Goal: Task Accomplishment & Management: Complete application form

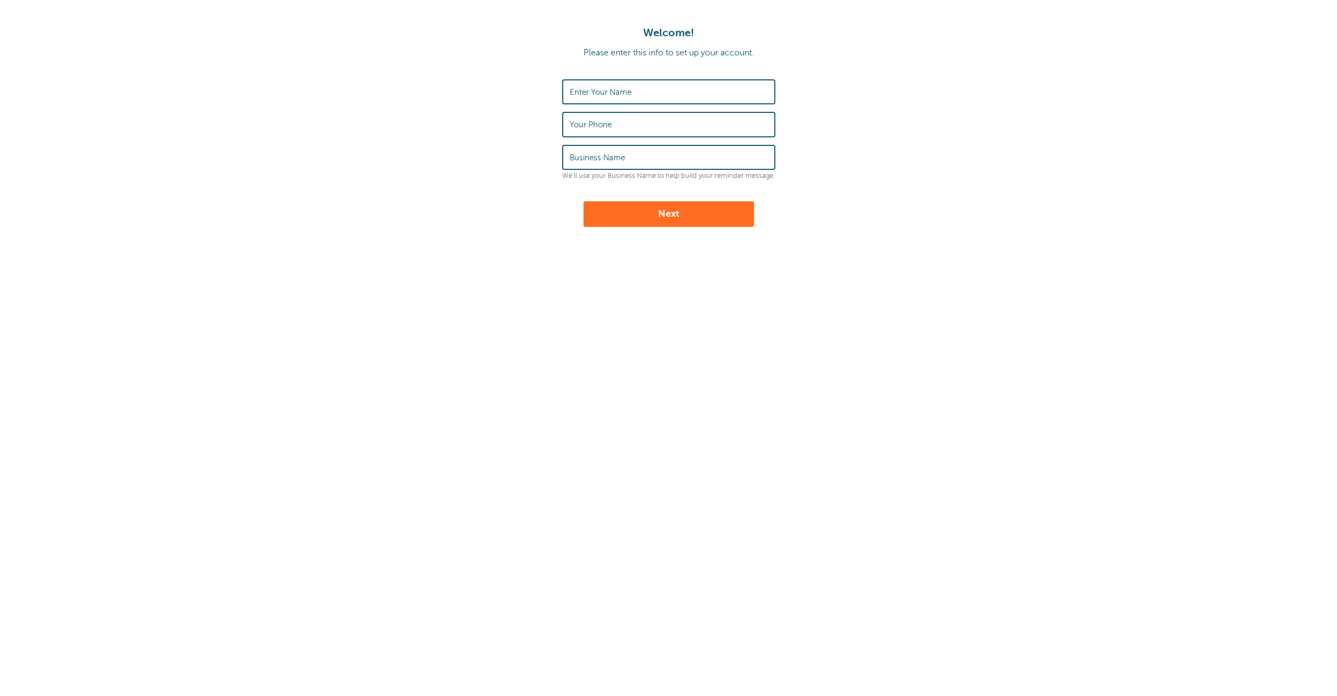
click at [616, 96] on label "Enter Your Name" at bounding box center [601, 92] width 62 height 10
click at [616, 96] on input "Enter Your Name" at bounding box center [669, 91] width 198 height 23
type input "ss'"><s>Sss"
click at [622, 120] on input "Your Phone" at bounding box center [669, 124] width 198 height 23
type input "12019281920"
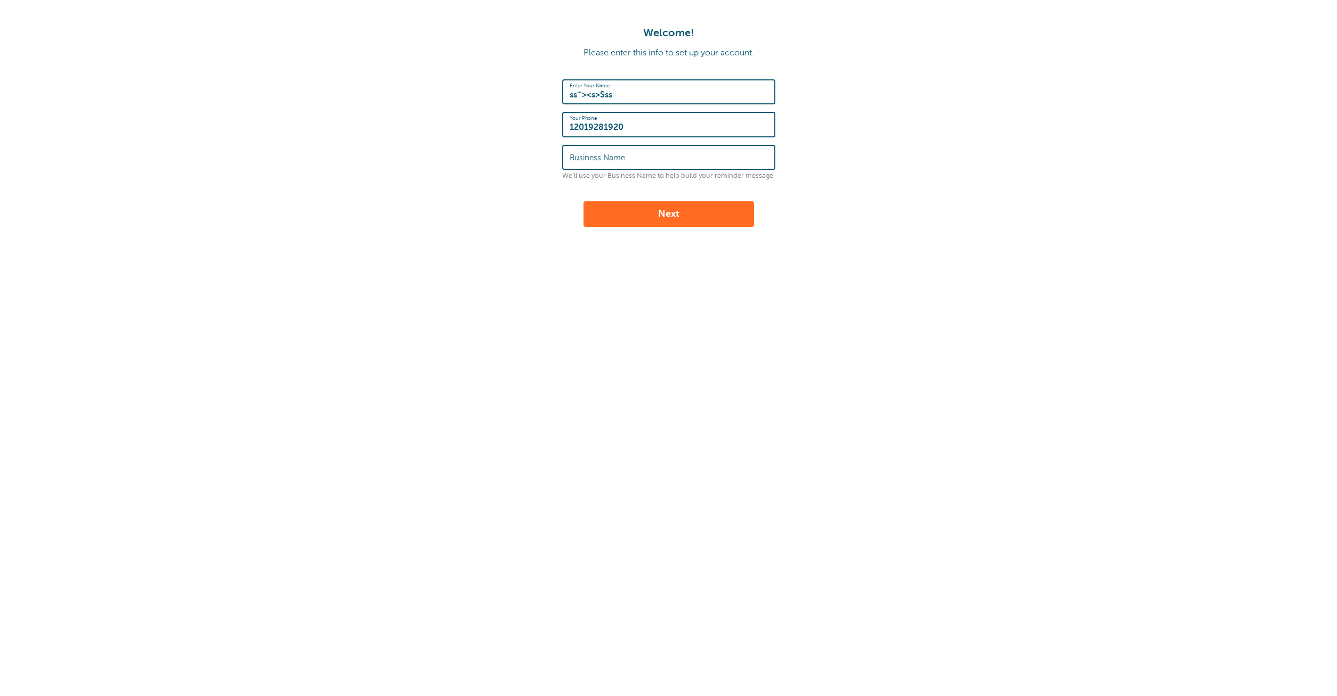
click at [670, 160] on input "Business Name" at bounding box center [669, 157] width 198 height 23
type input "Business'"><s>Sss"
click at [718, 224] on button "Next" at bounding box center [668, 214] width 171 height 26
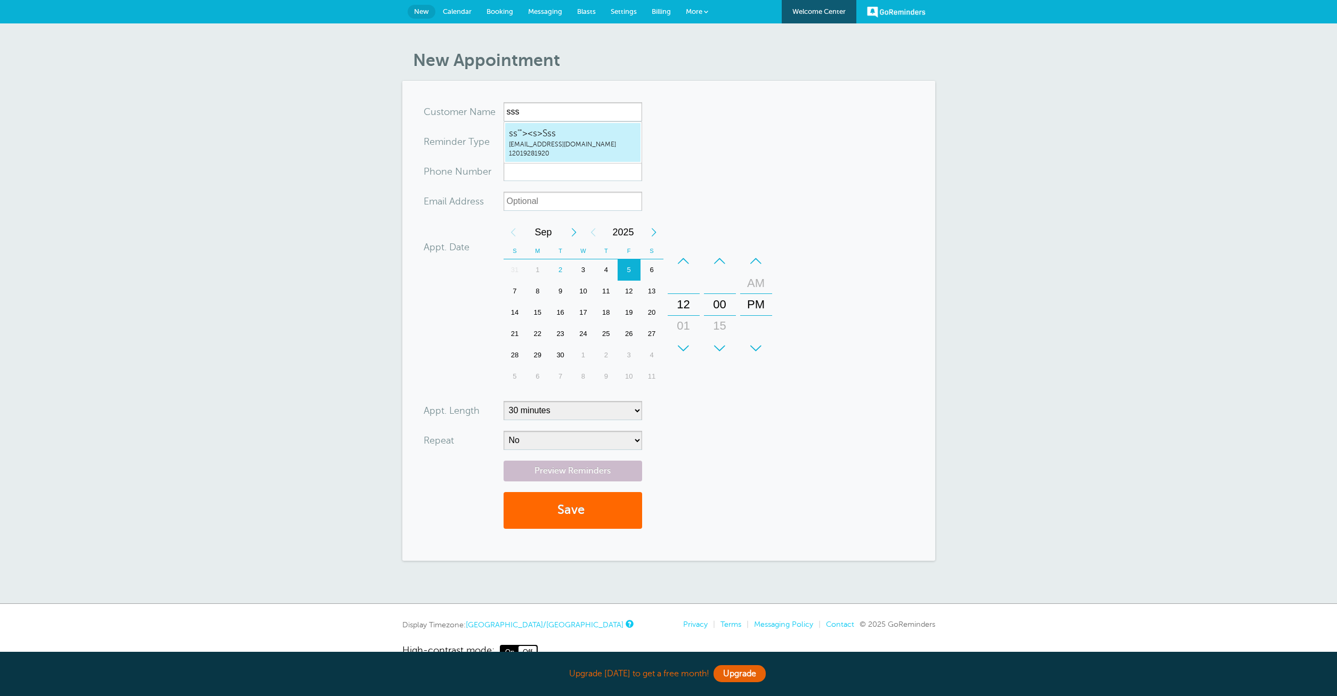
click at [556, 129] on span "ss'"><s>Sss" at bounding box center [573, 133] width 128 height 13
type input "ss'"><s>Ssshone10339@gmail.com12019281920"
type input "ss'"><s>Sss"
type input "12019281920"
type input "[EMAIL_ADDRESS][DOMAIN_NAME]"
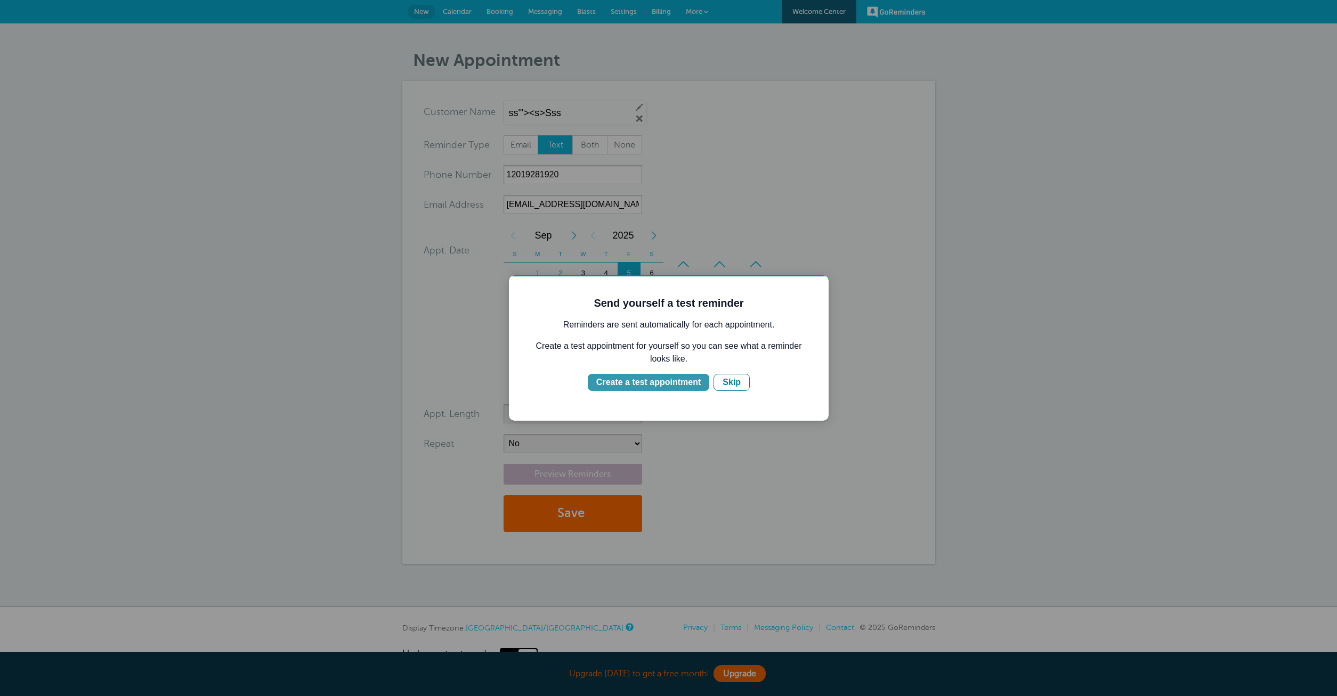
click at [667, 384] on div "Create a test appointment" at bounding box center [648, 382] width 104 height 13
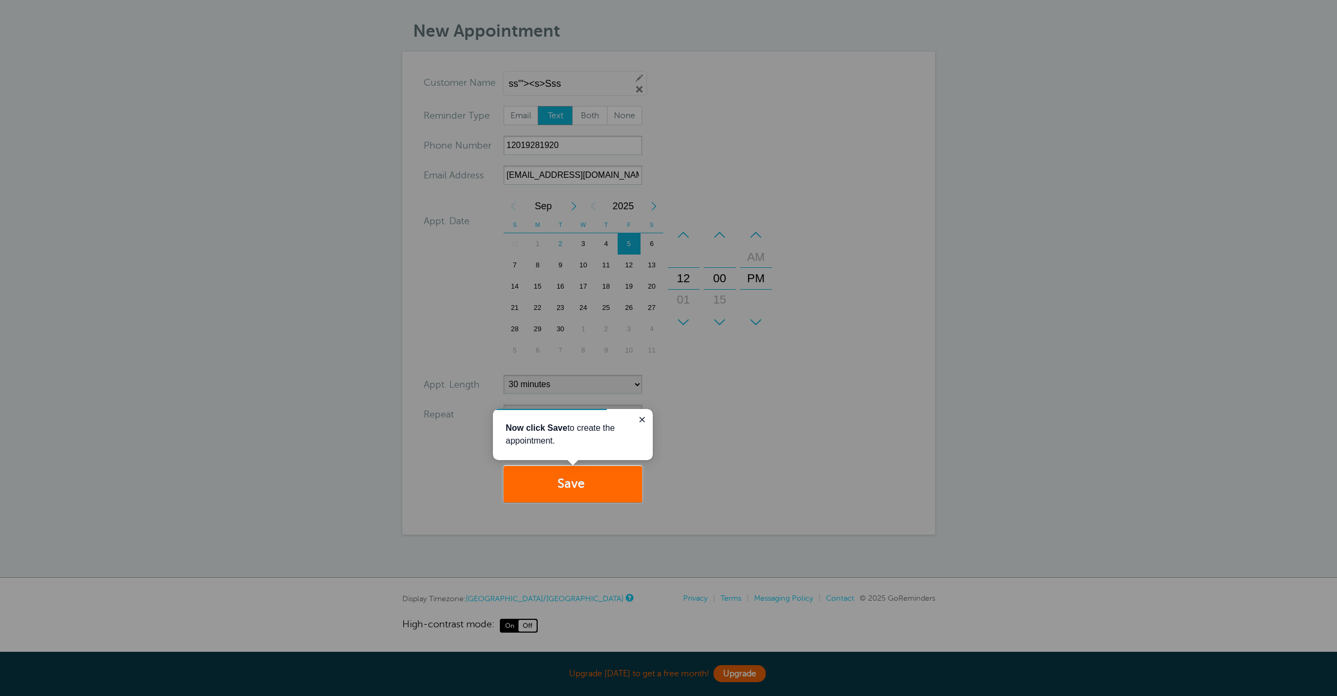
click at [585, 445] on p "Now click Save to create the appointment." at bounding box center [573, 435] width 134 height 26
click at [642, 420] on icon "Close guide" at bounding box center [642, 420] width 9 height 9
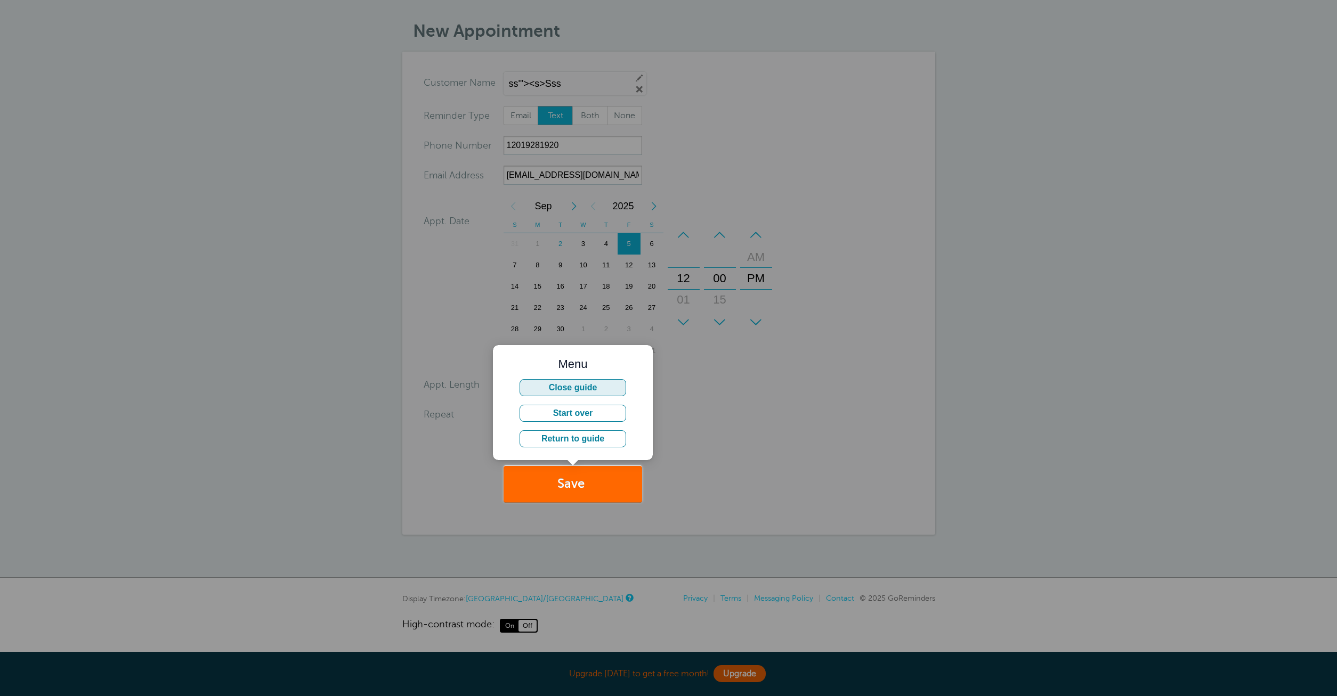
click at [588, 387] on button "Close guide" at bounding box center [573, 387] width 107 height 17
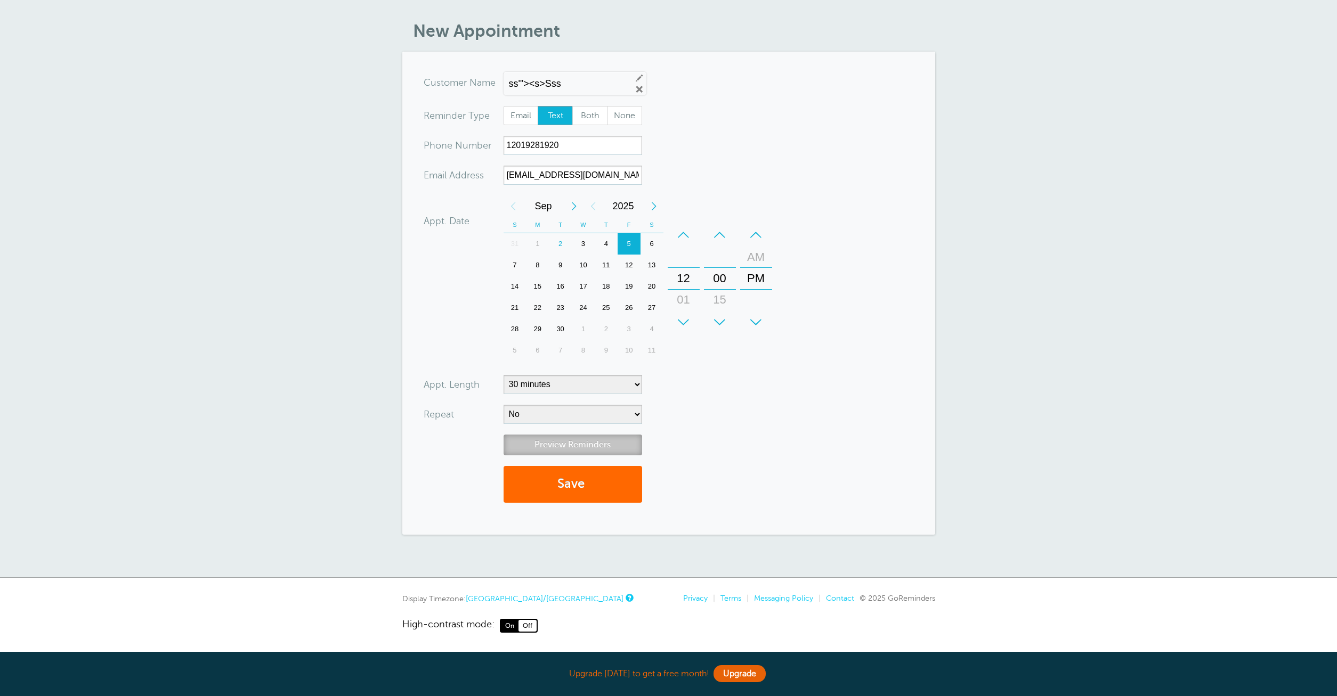
click at [572, 447] on link "Preview Reminders" at bounding box center [573, 445] width 139 height 21
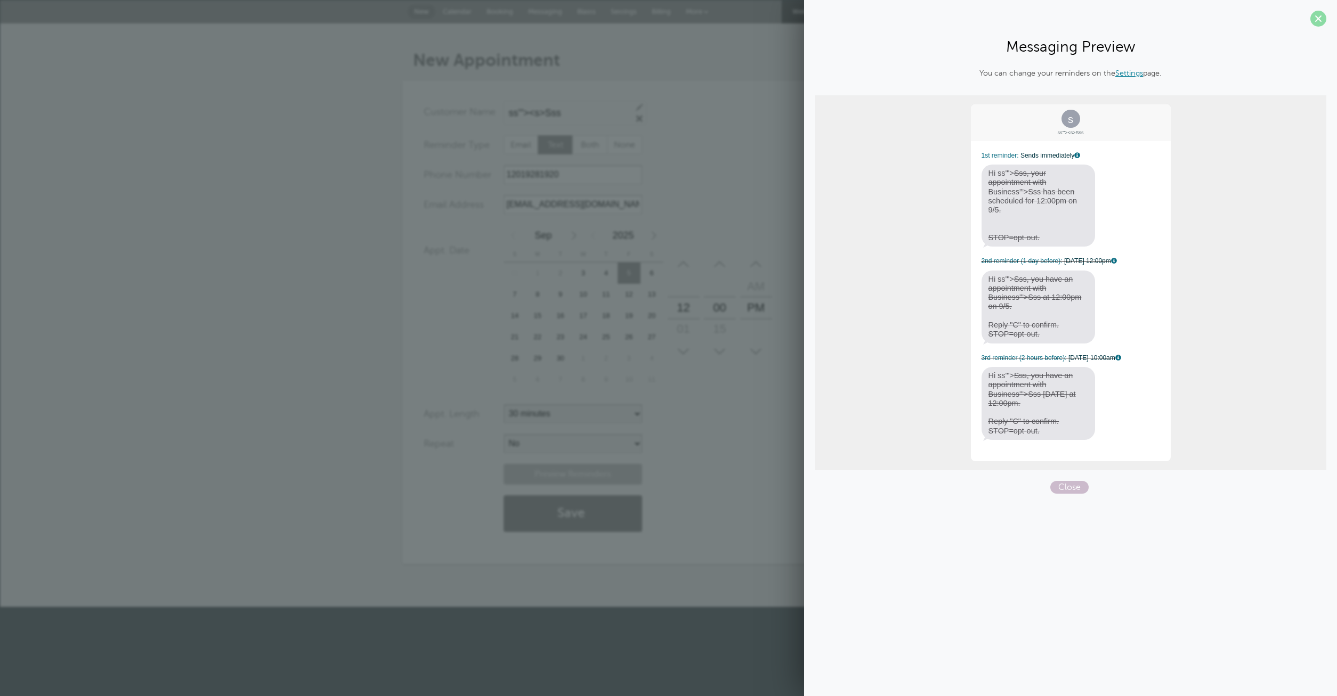
click at [1320, 17] on span at bounding box center [1318, 19] width 16 height 16
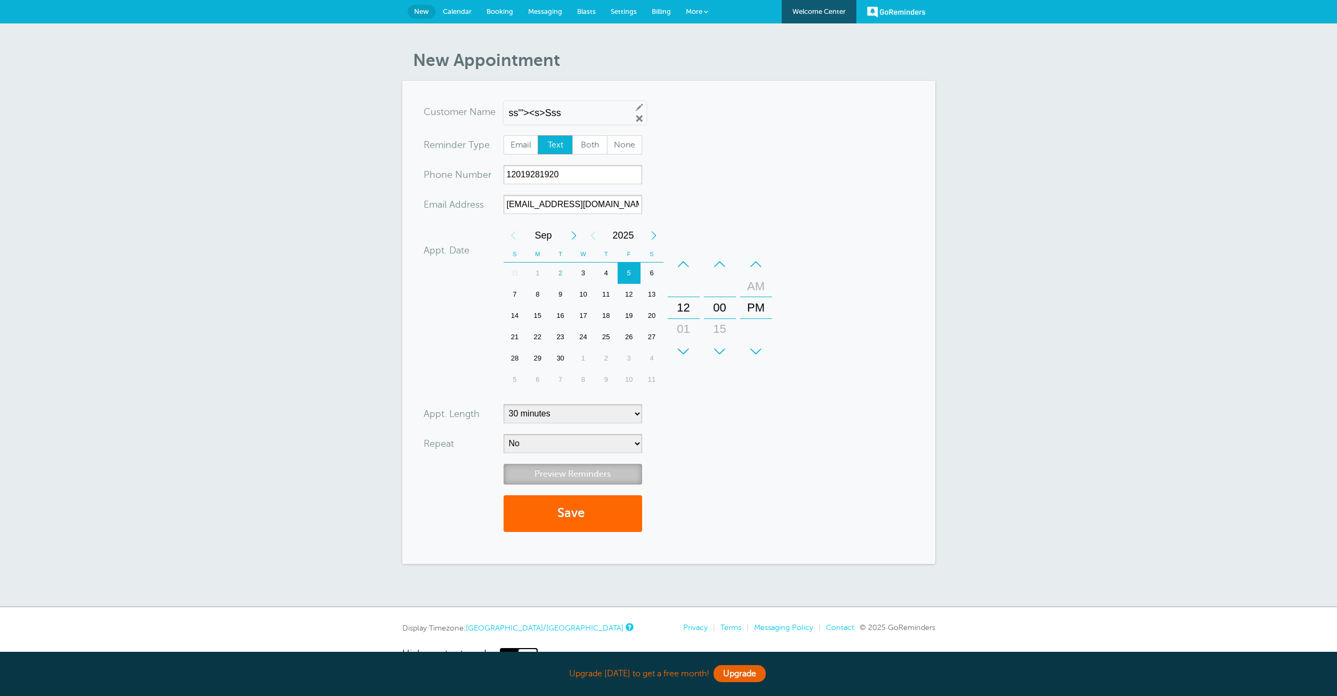
click at [575, 476] on link "Preview Reminders" at bounding box center [573, 474] width 139 height 21
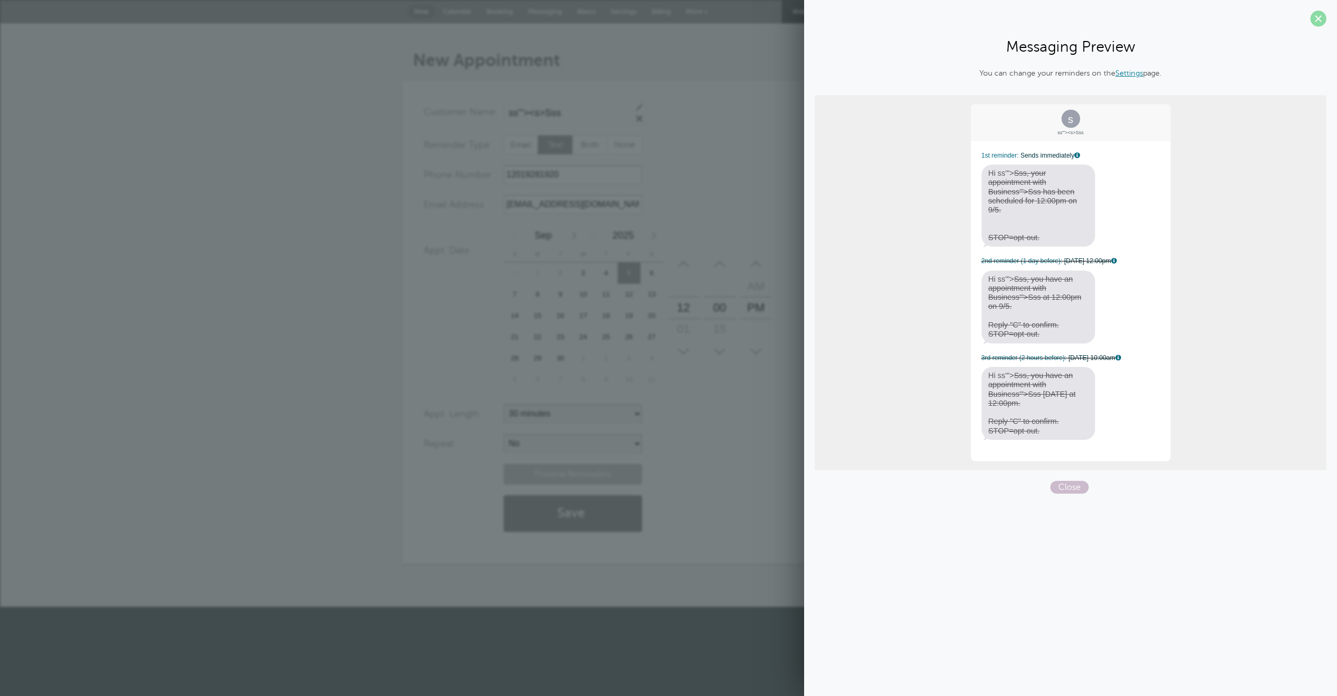
click at [1322, 25] on span at bounding box center [1318, 19] width 16 height 16
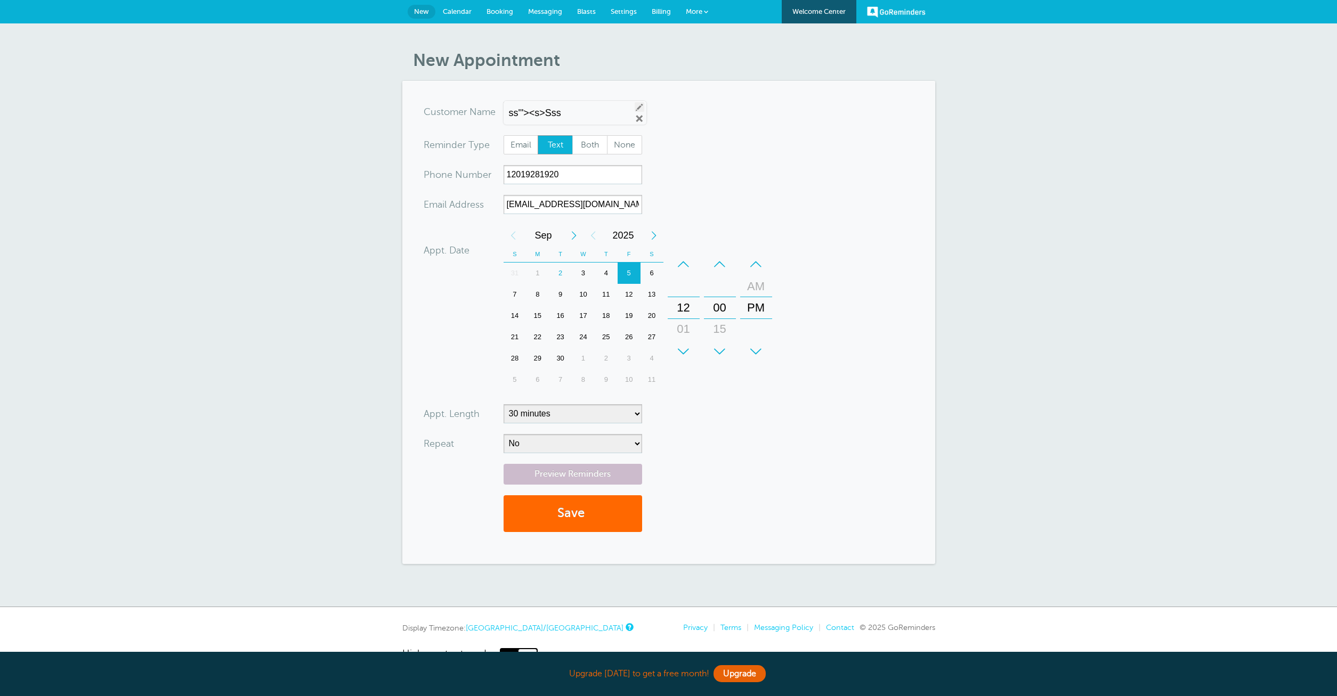
click at [635, 107] on link "Edit" at bounding box center [640, 107] width 10 height 10
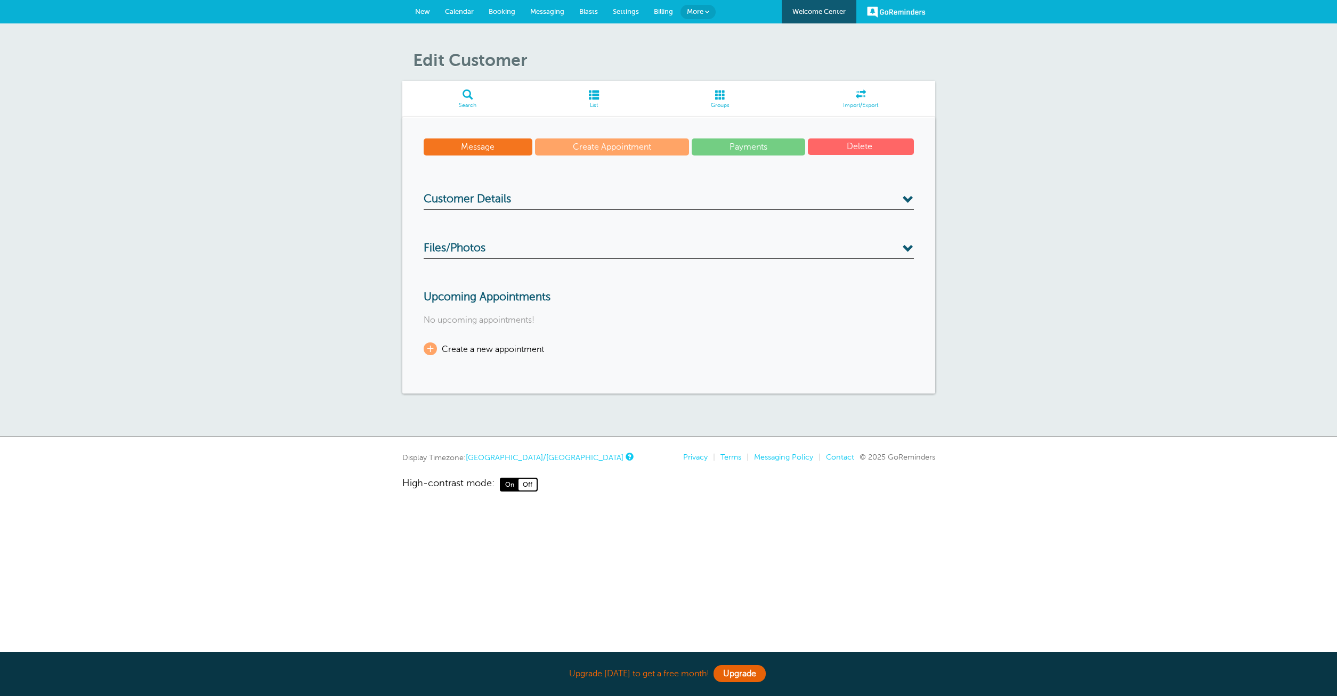
click at [479, 205] on span "Customer Details" at bounding box center [467, 199] width 87 height 13
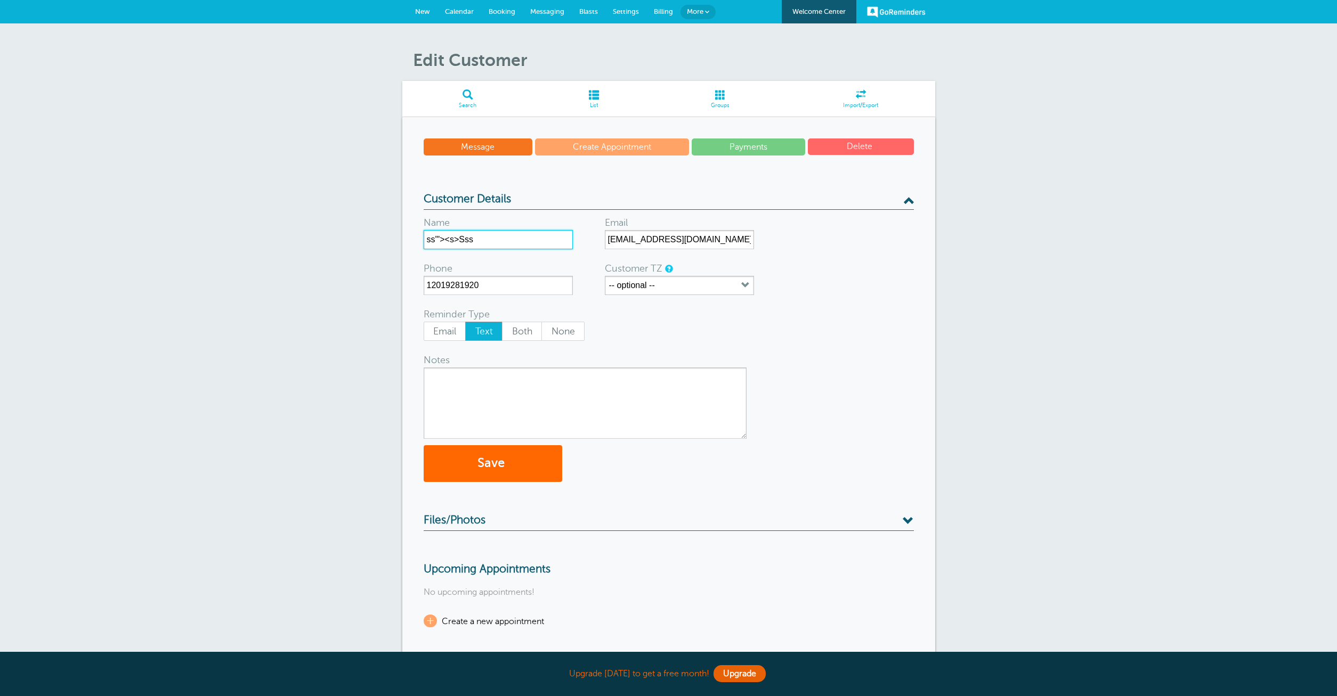
click at [494, 240] on input "ss'"><s>Sss" at bounding box center [498, 239] width 149 height 19
drag, startPoint x: 483, startPoint y: 240, endPoint x: 385, endPoint y: 242, distance: 98.1
click at [424, 242] on input "ss'"><s>Sss" at bounding box center [498, 239] width 149 height 19
type input "ss'"><img src=x onclick=alert(cookie)>"
click at [516, 401] on textarea "Notes" at bounding box center [585, 403] width 323 height 71
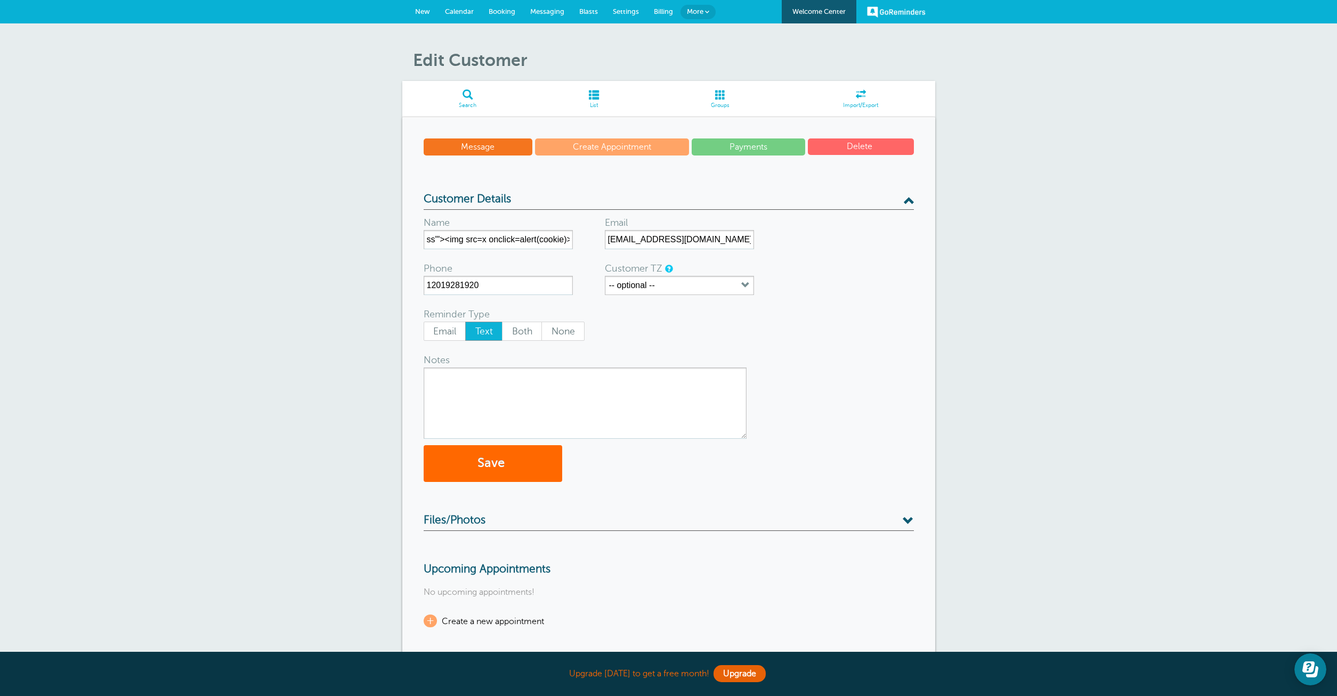
paste textarea "ss'"><img src=x onclick=alert(cookie)>"
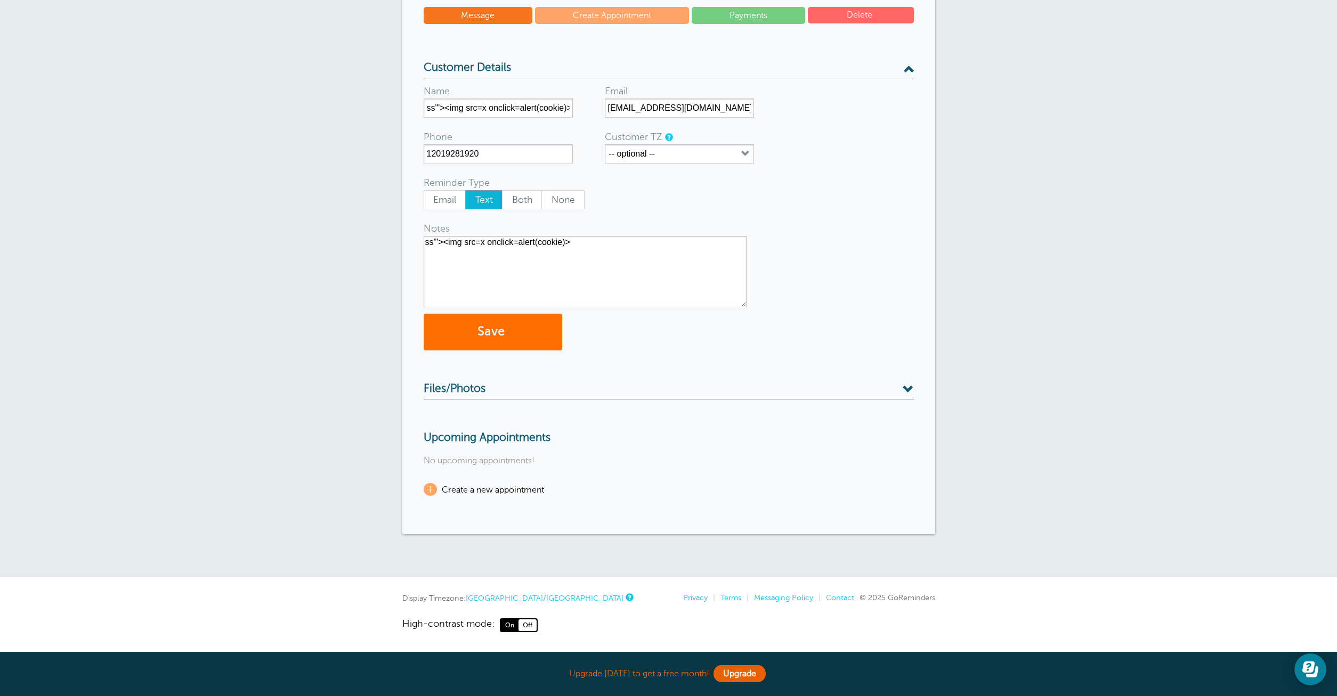
type textarea "ss'"><img src=x onclick=alert(cookie)>"
click at [513, 334] on button "Save" at bounding box center [493, 332] width 139 height 37
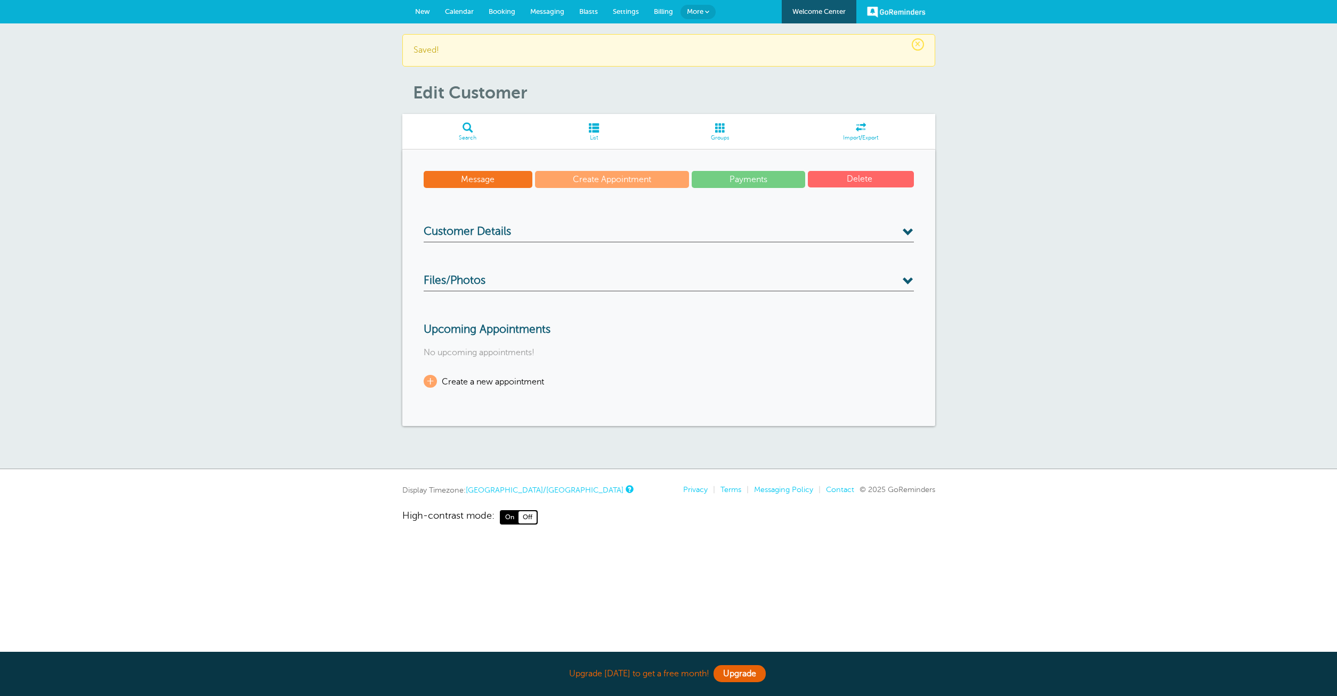
click at [525, 227] on h3 "Customer Details" at bounding box center [669, 233] width 490 height 17
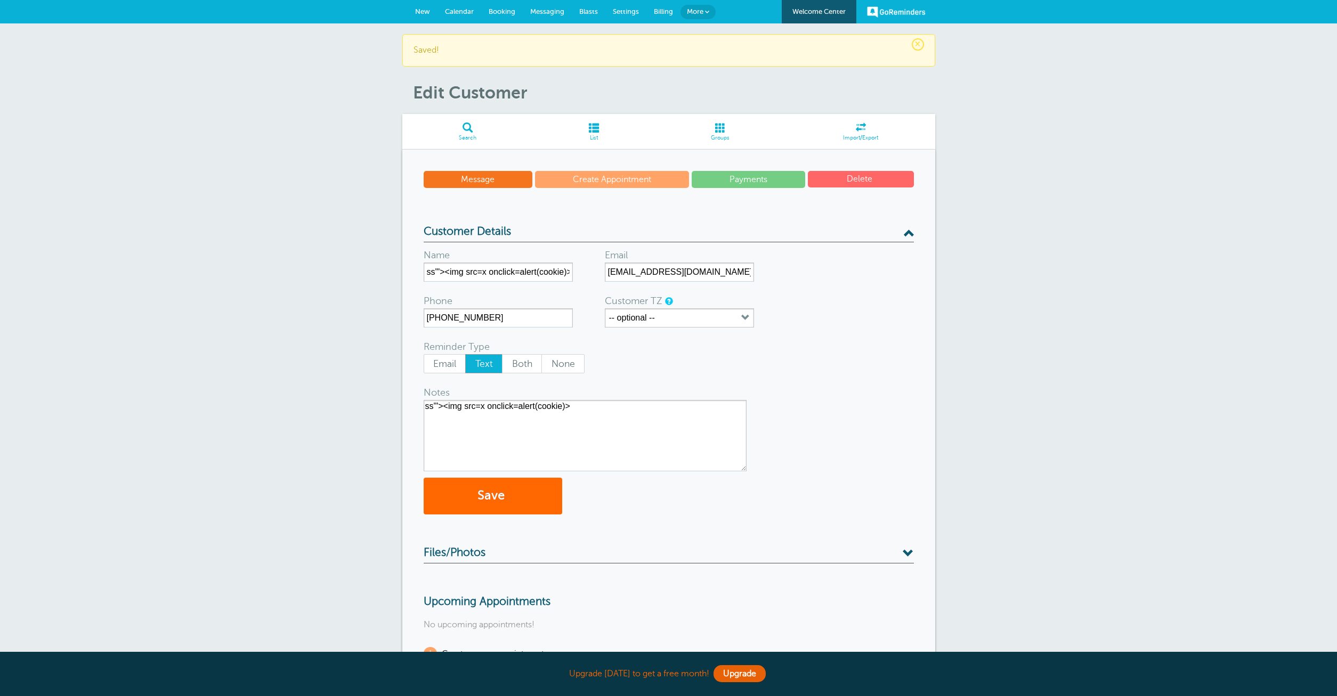
click at [525, 227] on h3 "Customer Details" at bounding box center [669, 233] width 490 height 17
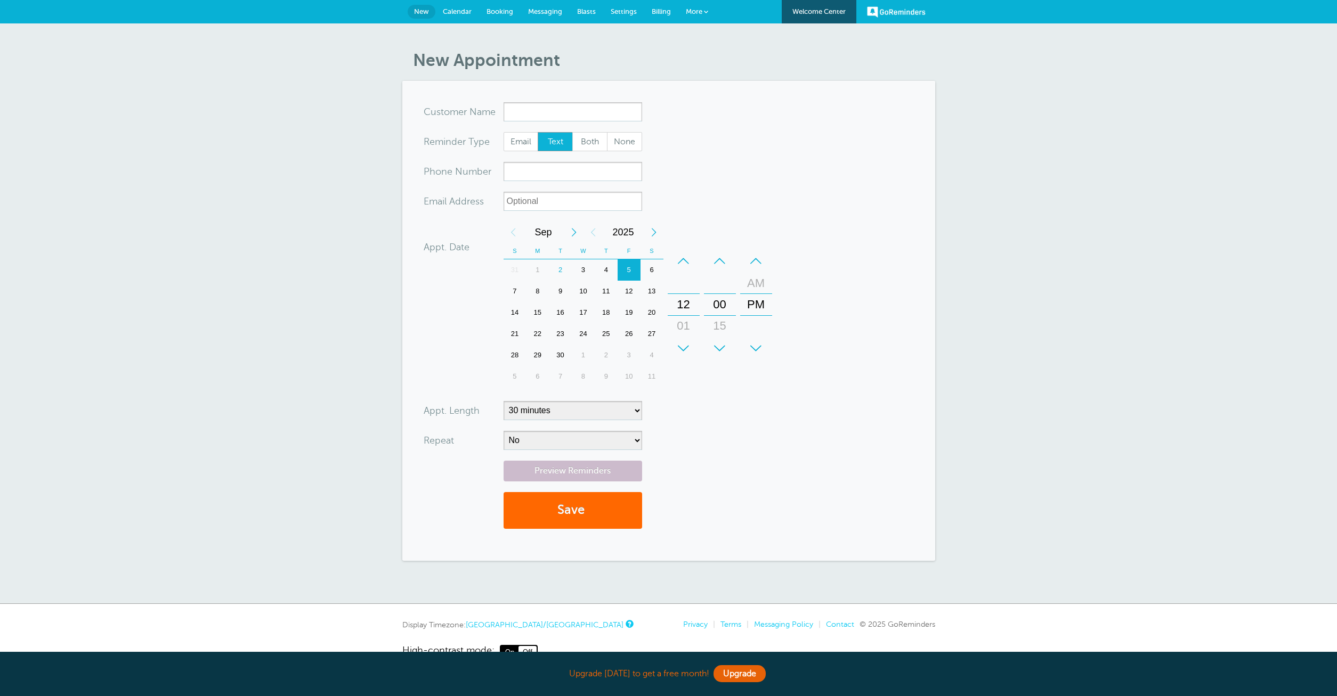
click at [533, 118] on input "x-no-autofill" at bounding box center [573, 111] width 139 height 19
click at [563, 131] on span "ss'"><img src=x onclick=alert(cookie)>" at bounding box center [591, 140] width 165 height 26
type input "ss'"><imgsrc=xonclick=alert(cookie)>hone10339@gmail.com2019281920"
type input "ss'"><img src=x onclick=alert(cookie)>"
type input "(201) 928-1920"
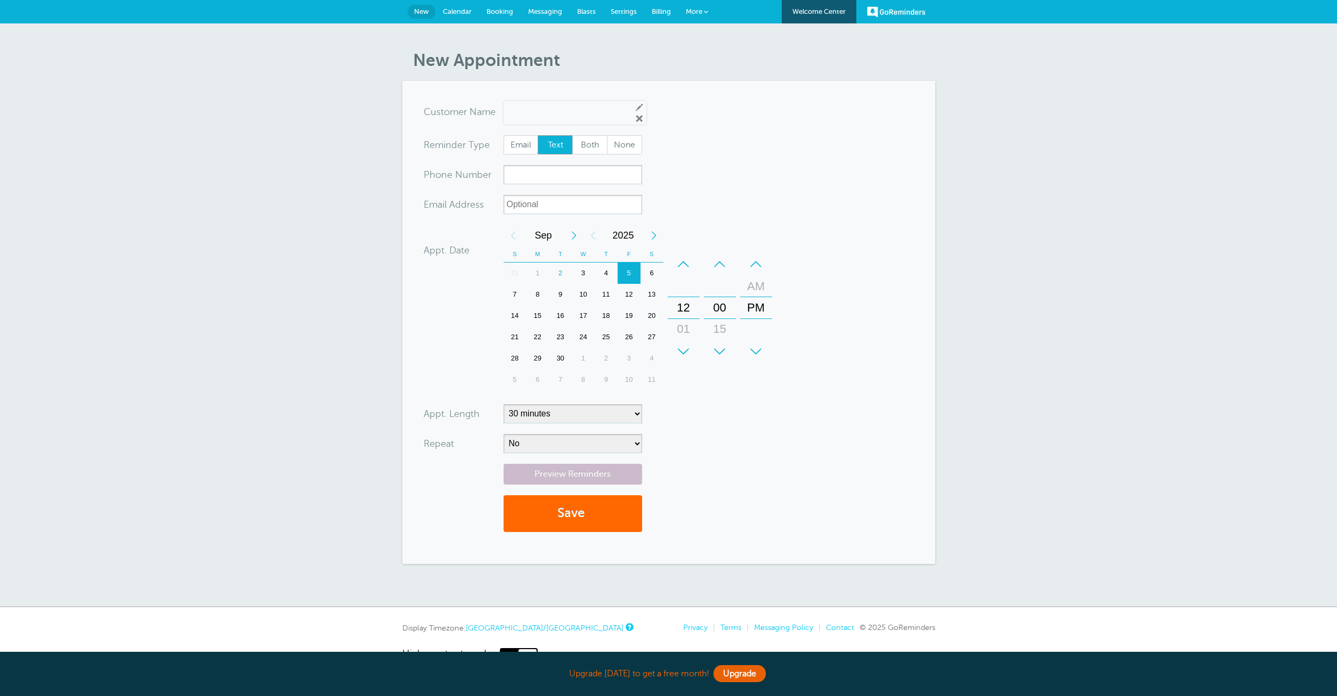
type input "hone10339@gmail.com"
click at [580, 473] on link "Preview Reminders" at bounding box center [573, 474] width 139 height 21
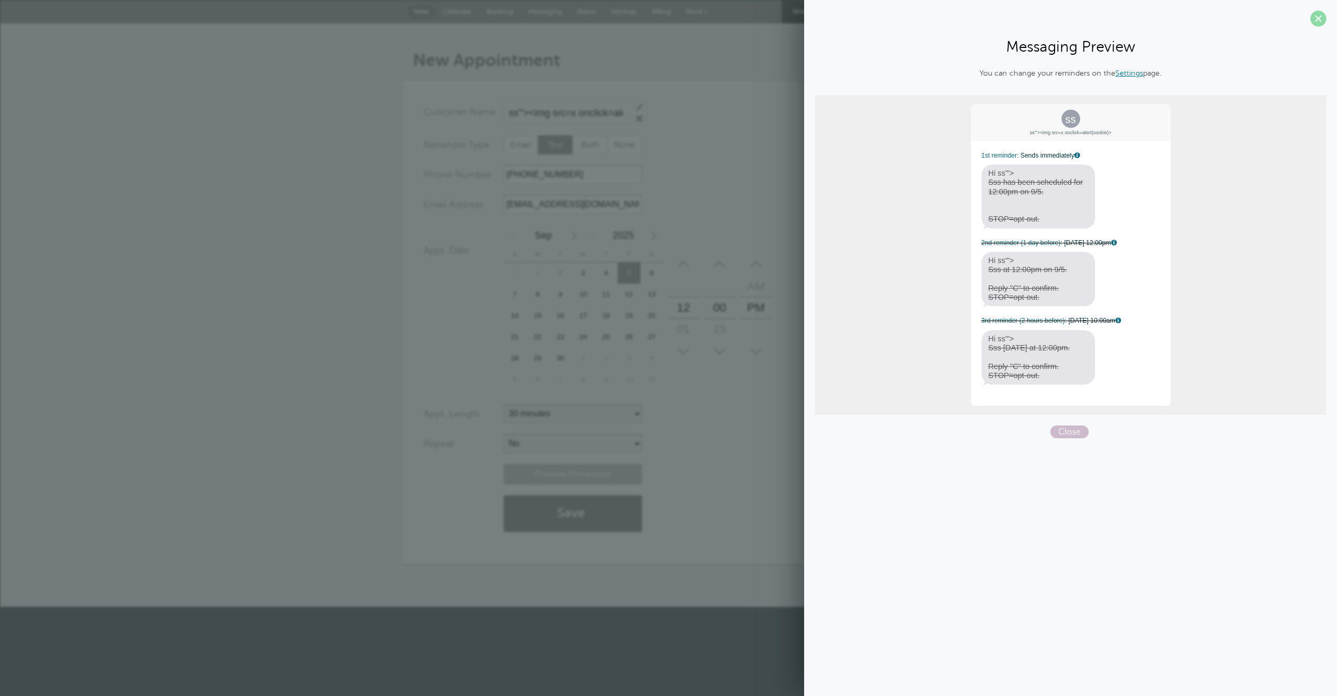
click at [1321, 16] on span at bounding box center [1318, 19] width 16 height 16
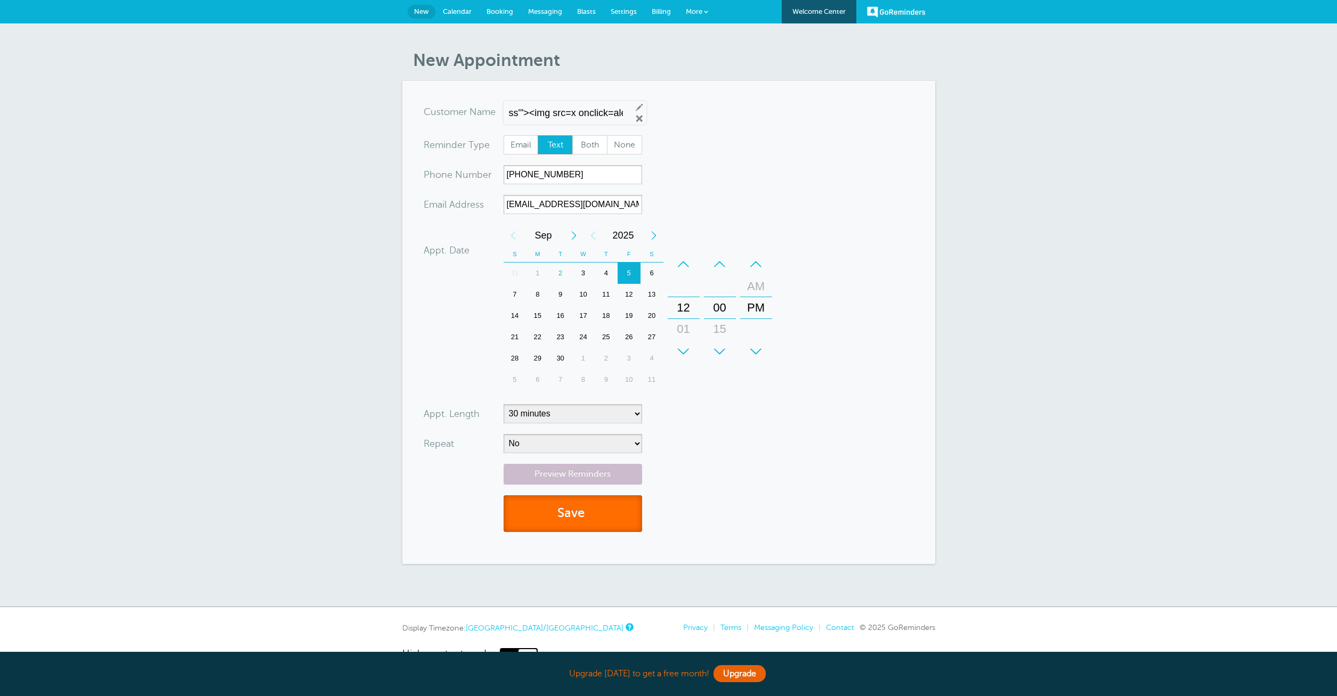
click at [586, 511] on button "Save" at bounding box center [573, 514] width 139 height 37
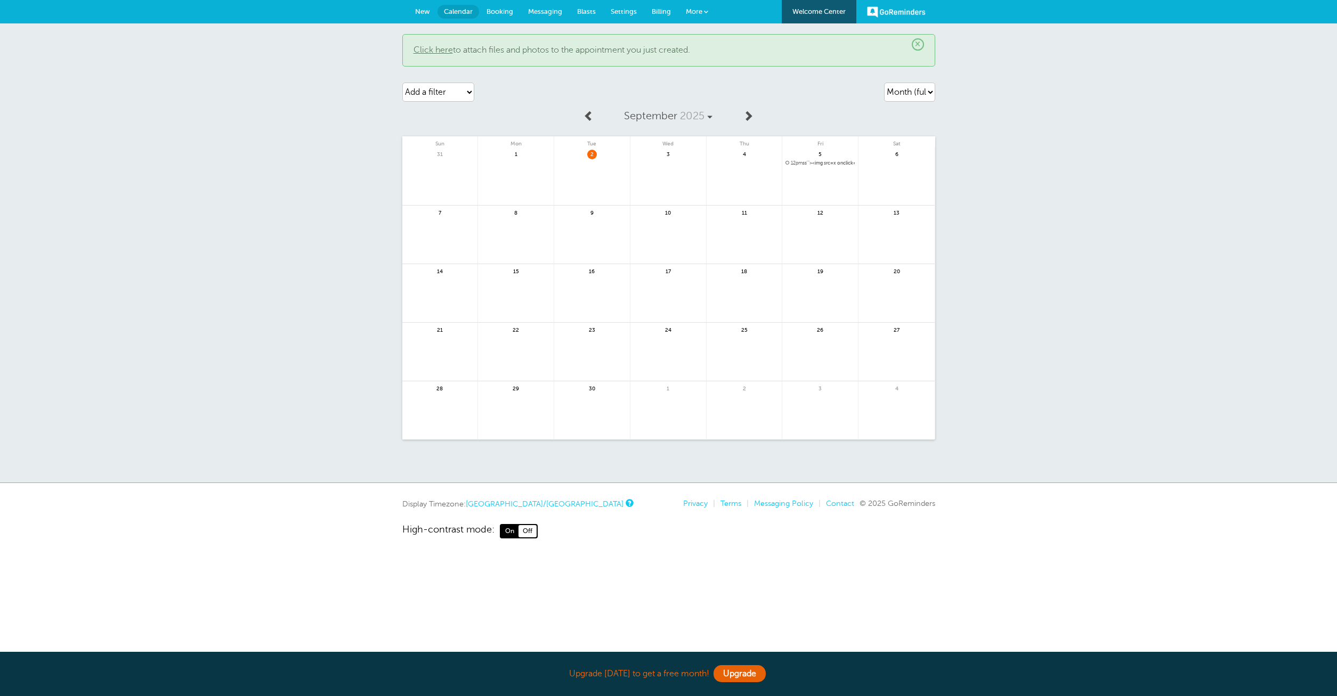
click at [830, 159] on div "5 12pm ss'"><img src=x onclick=alert(cookie)>" at bounding box center [820, 176] width 76 height 59
click at [826, 164] on span "12pm ss'"><img src=x onclick=alert(cookie)>" at bounding box center [819, 163] width 69 height 6
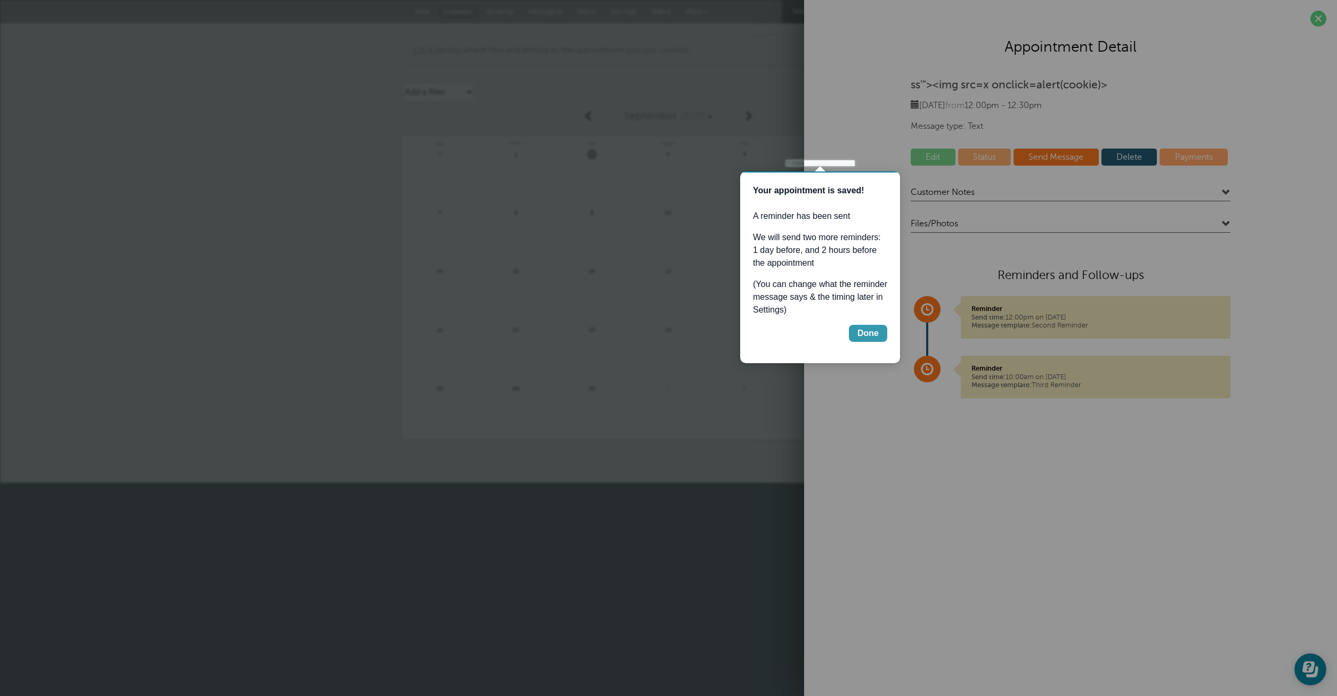
click at [864, 333] on div "Done" at bounding box center [867, 333] width 21 height 13
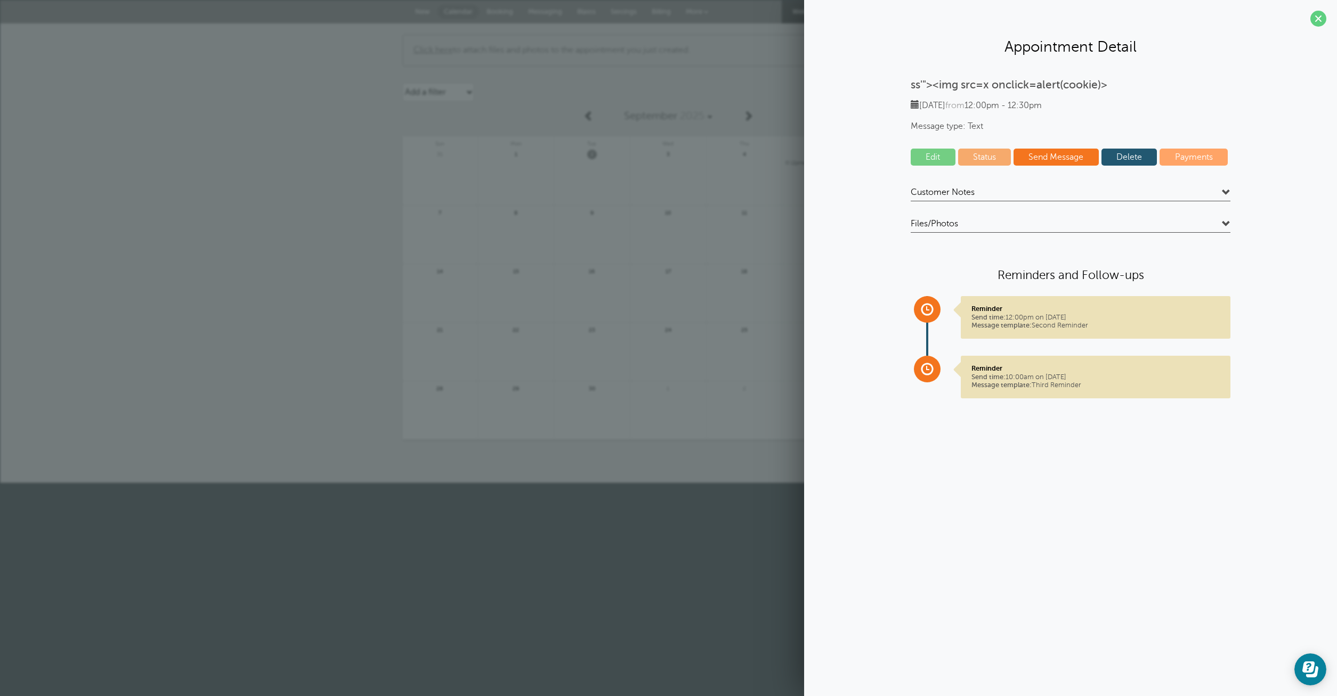
click at [1222, 192] on span at bounding box center [1226, 193] width 9 height 9
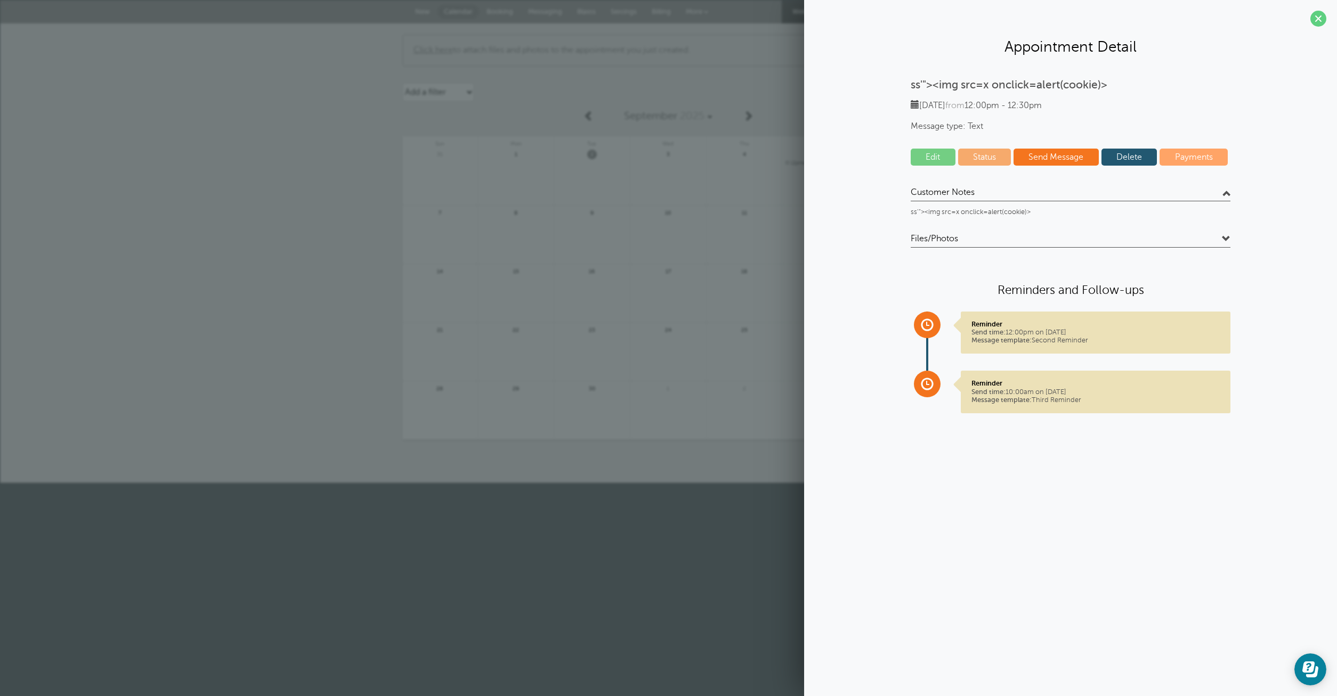
click at [1222, 238] on span at bounding box center [1226, 239] width 9 height 9
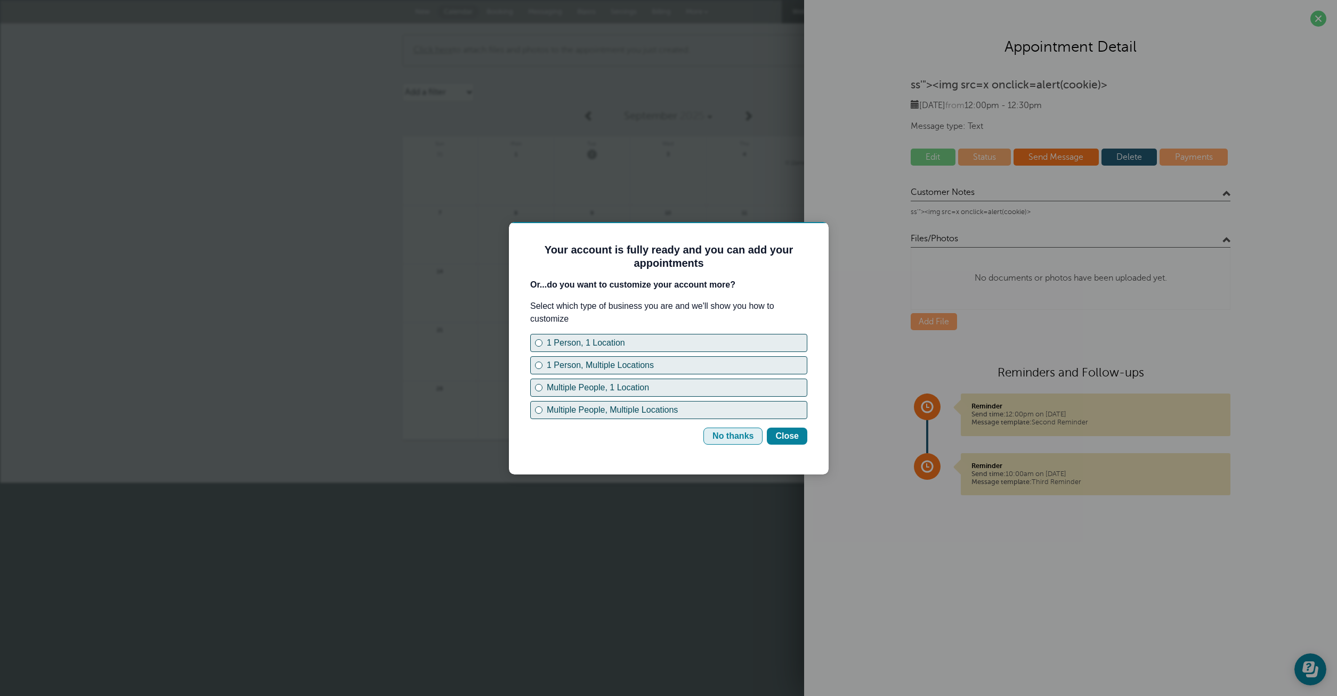
click at [747, 437] on div "No thanks" at bounding box center [732, 436] width 41 height 13
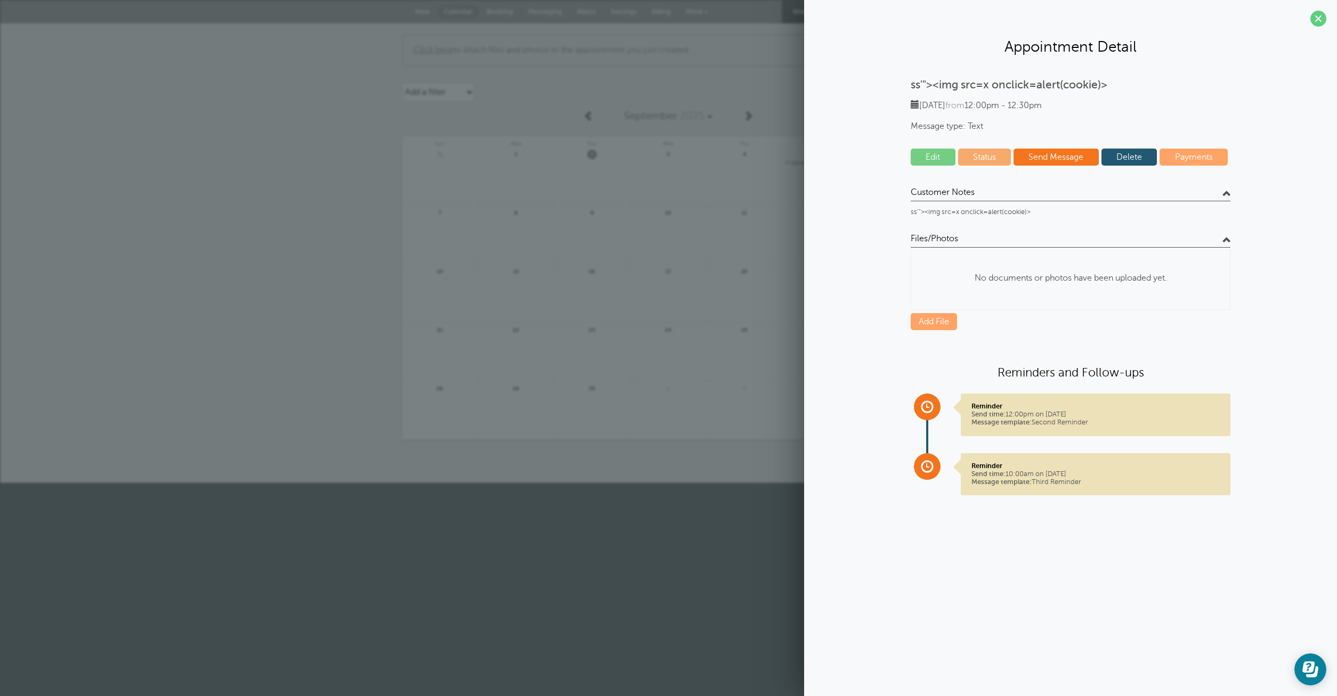
click at [1037, 84] on p "ss'"><img src=x onclick=alert(cookie)>" at bounding box center [1071, 84] width 320 height 13
click at [1321, 15] on span at bounding box center [1318, 19] width 16 height 16
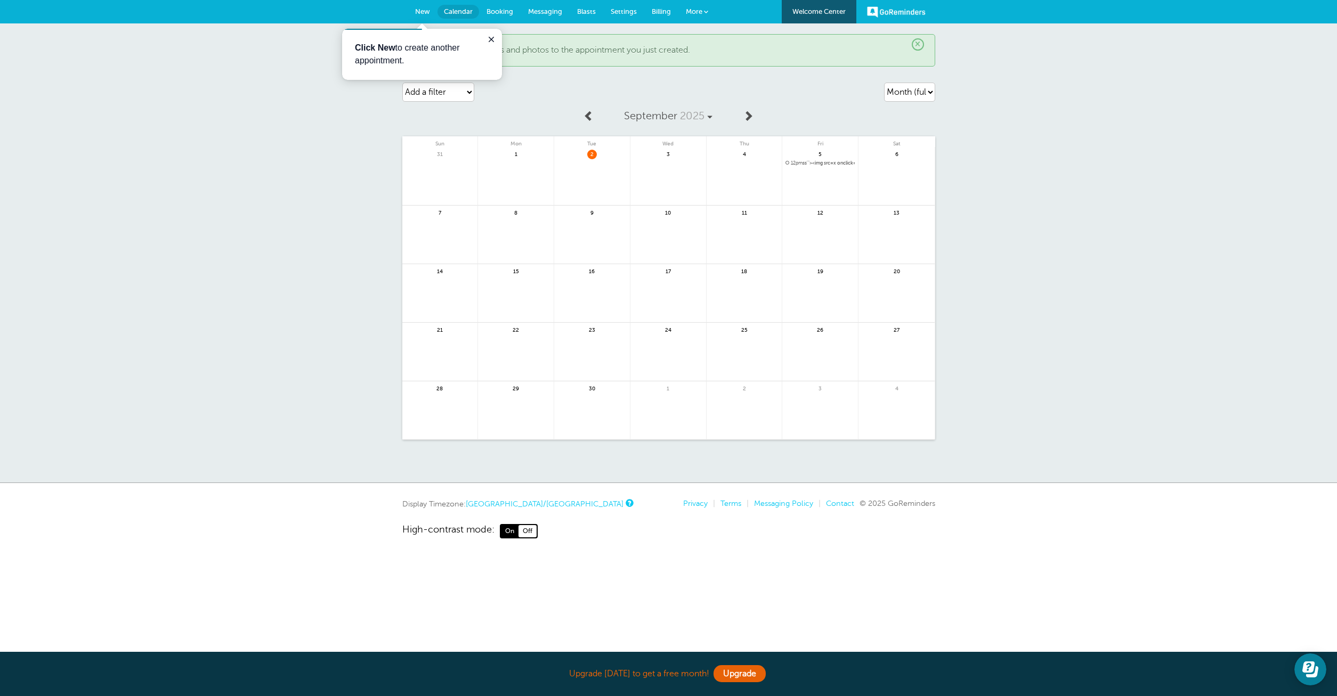
click at [548, 7] on link "Messaging" at bounding box center [545, 11] width 49 height 23
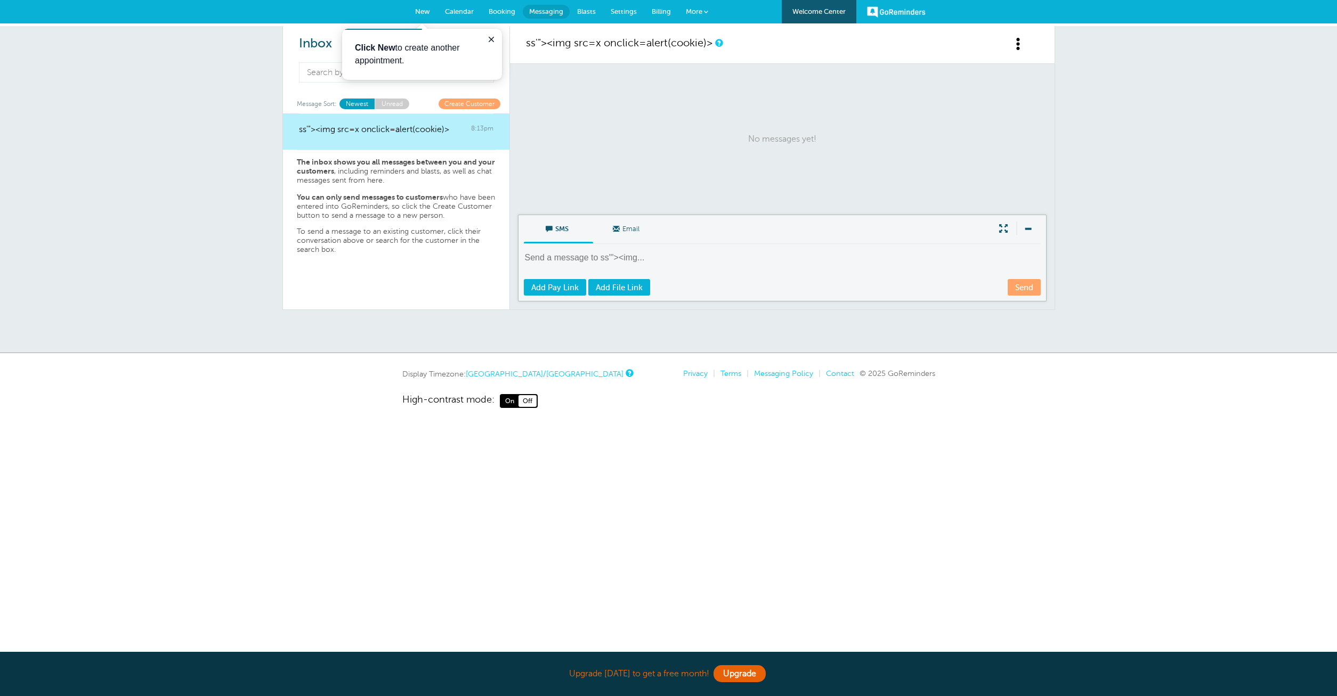
click at [792, 472] on html "Upgrade today to get a free month! Upgrade GoReminders Welcome Center New Calen…" at bounding box center [668, 236] width 1337 height 472
click at [619, 257] on textarea at bounding box center [783, 265] width 519 height 26
click at [635, 231] on span "Email" at bounding box center [627, 228] width 53 height 26
click at [0, 0] on input "Email" at bounding box center [0, 0] width 0 height 0
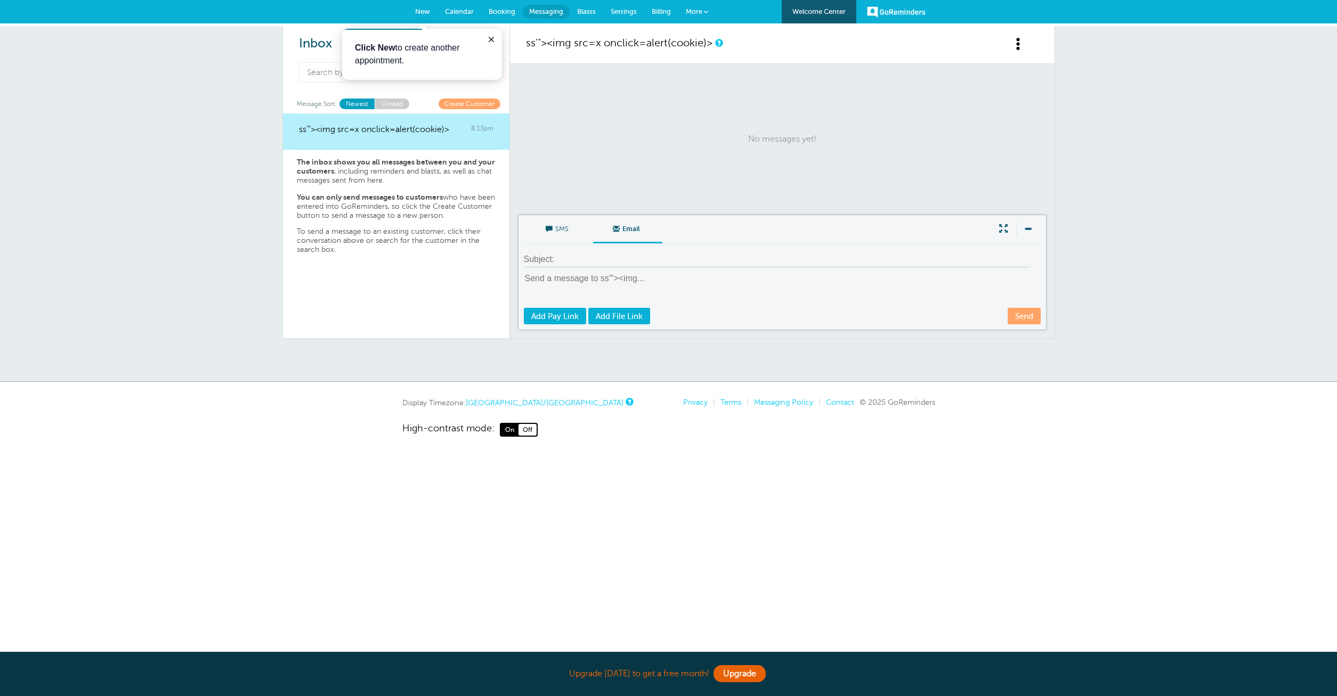
click at [635, 231] on span "Email" at bounding box center [627, 228] width 53 height 26
click at [0, 0] on input "Email" at bounding box center [0, 0] width 0 height 0
click at [565, 231] on span "SMS" at bounding box center [558, 228] width 53 height 26
click at [0, 0] on input "SMS" at bounding box center [0, 0] width 0 height 0
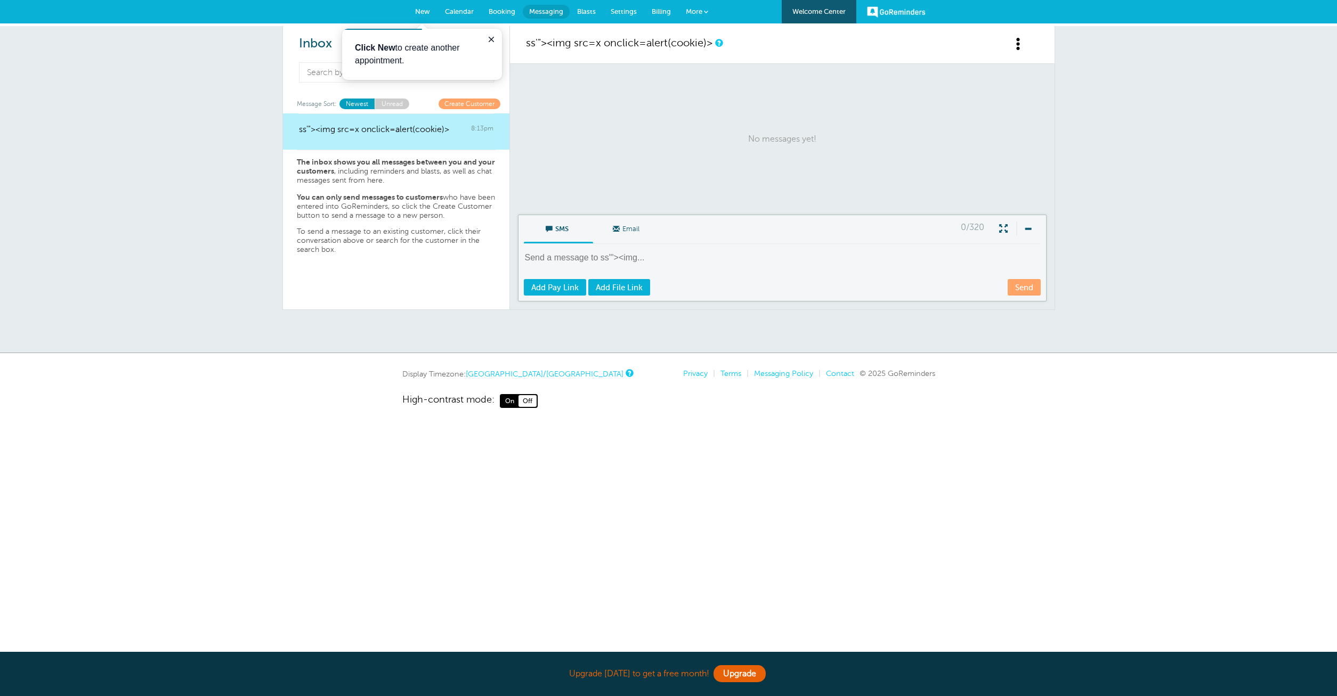
click at [425, 169] on p "The inbox shows you all messages between you and your customers , including rem…" at bounding box center [396, 172] width 199 height 28
click at [492, 37] on icon "Close guide" at bounding box center [491, 39] width 9 height 9
click at [1016, 46] on span at bounding box center [1018, 43] width 13 height 13
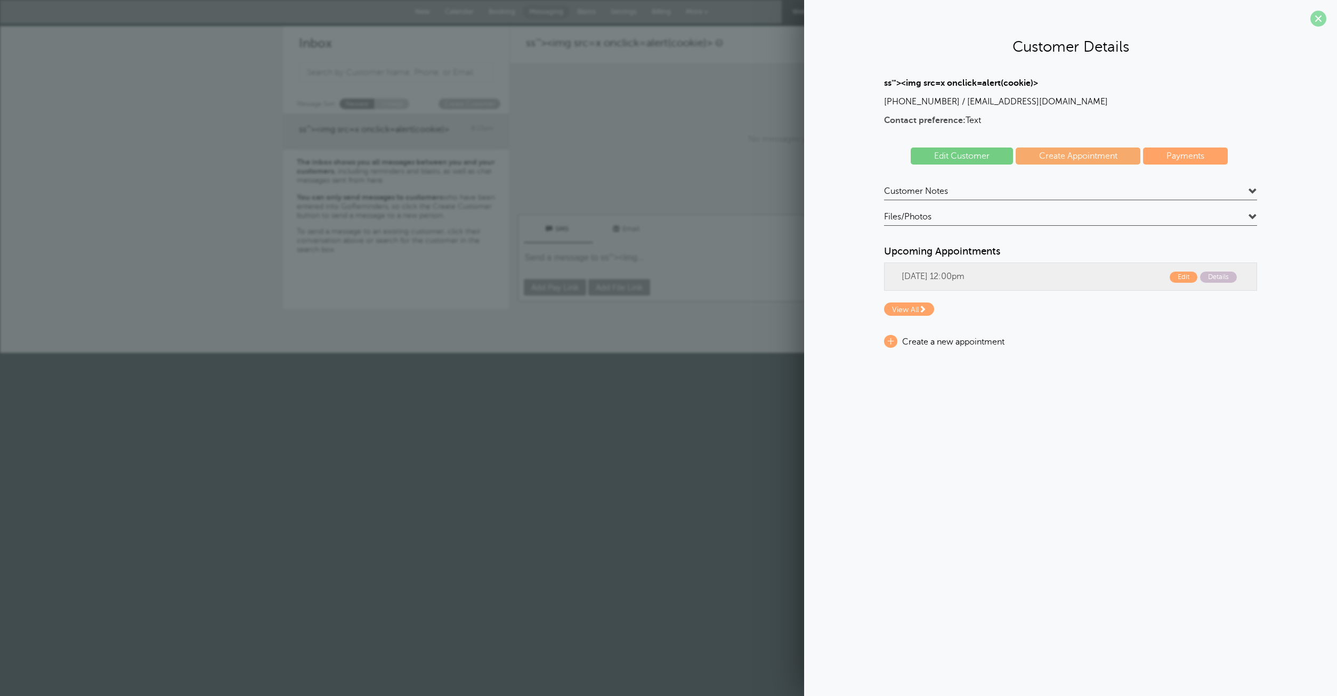
click at [1318, 12] on span at bounding box center [1318, 19] width 16 height 16
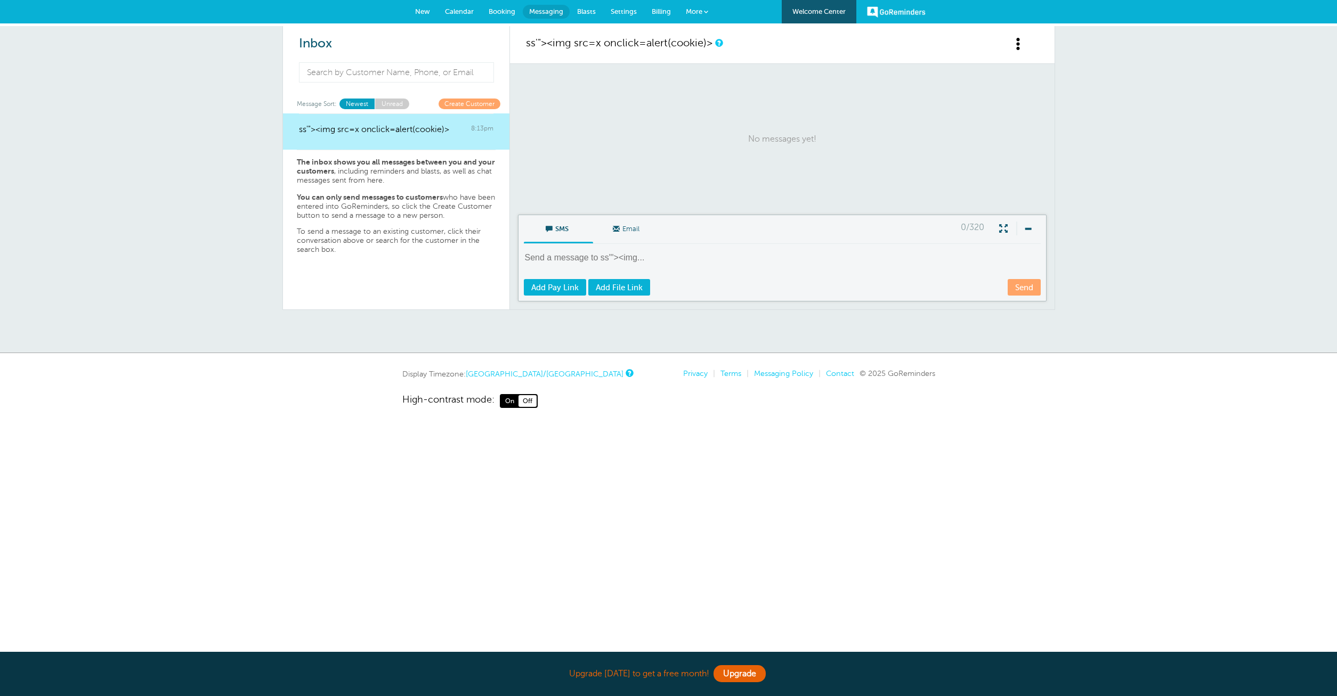
click at [419, 12] on span "New" at bounding box center [422, 11] width 15 height 8
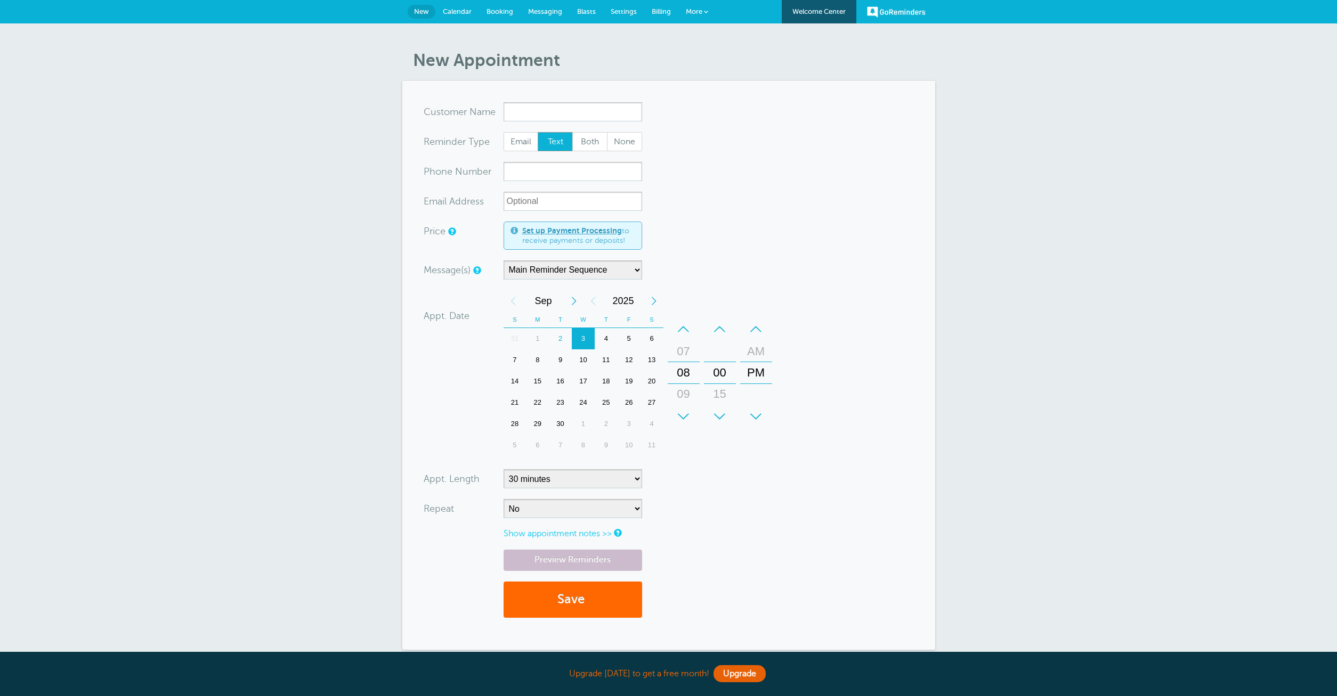
click at [529, 106] on input "x-no-autofill" at bounding box center [573, 111] width 139 height 19
click at [562, 103] on input "x-no-autofill" at bounding box center [573, 111] width 139 height 19
click at [593, 141] on span "Both" at bounding box center [590, 142] width 34 height 18
click at [572, 132] on input "Both" at bounding box center [572, 132] width 1 height 1
radio input "true"
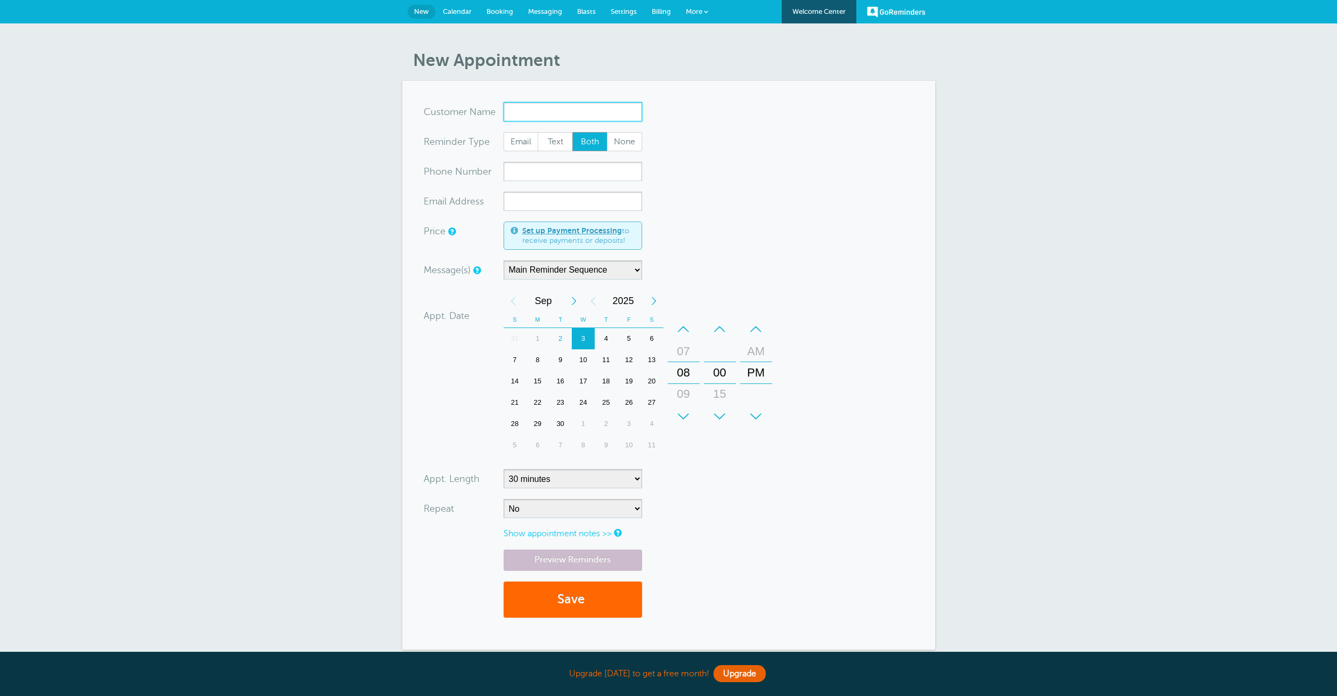
click at [585, 106] on input "x-no-autofill" at bounding box center [573, 111] width 139 height 19
click at [583, 110] on input "x-no-autofill" at bounding box center [573, 111] width 139 height 19
click at [611, 148] on span "None" at bounding box center [624, 142] width 34 height 18
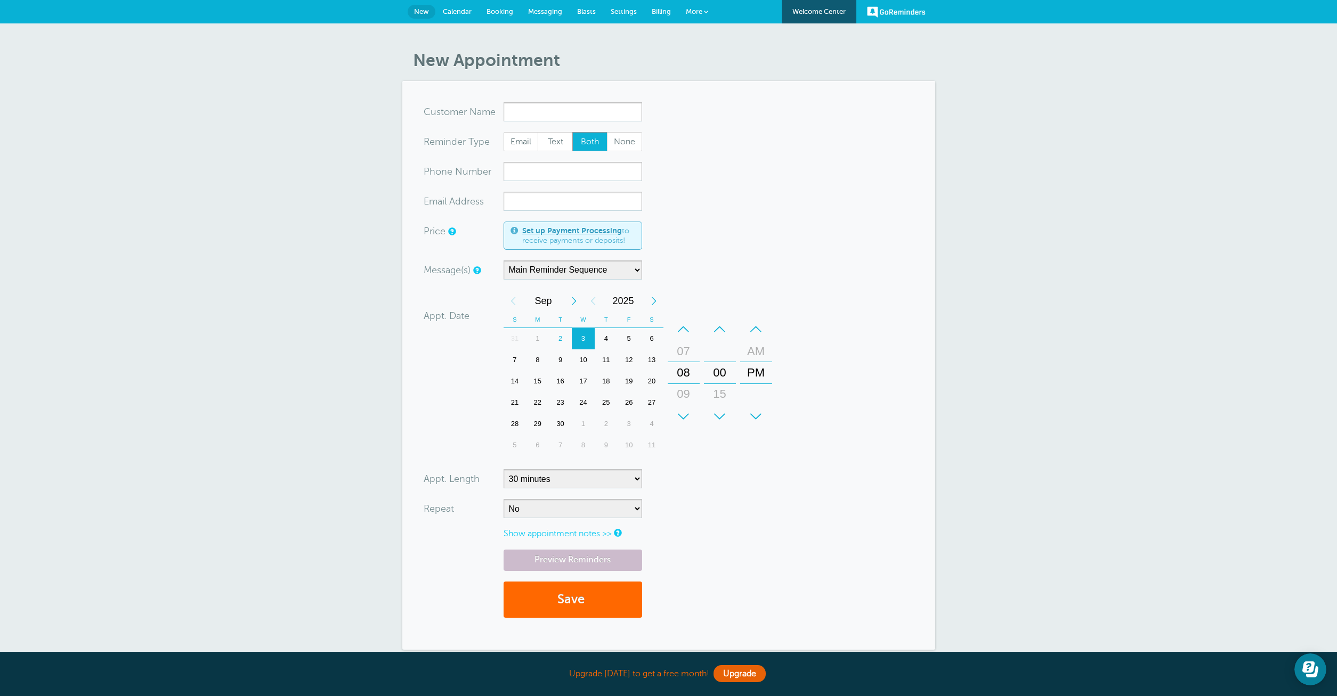
click at [607, 132] on input "None" at bounding box center [606, 132] width 1 height 1
radio input "true"
click at [524, 143] on span "Email" at bounding box center [521, 142] width 34 height 18
click at [504, 132] on input "Email" at bounding box center [503, 132] width 1 height 1
radio input "true"
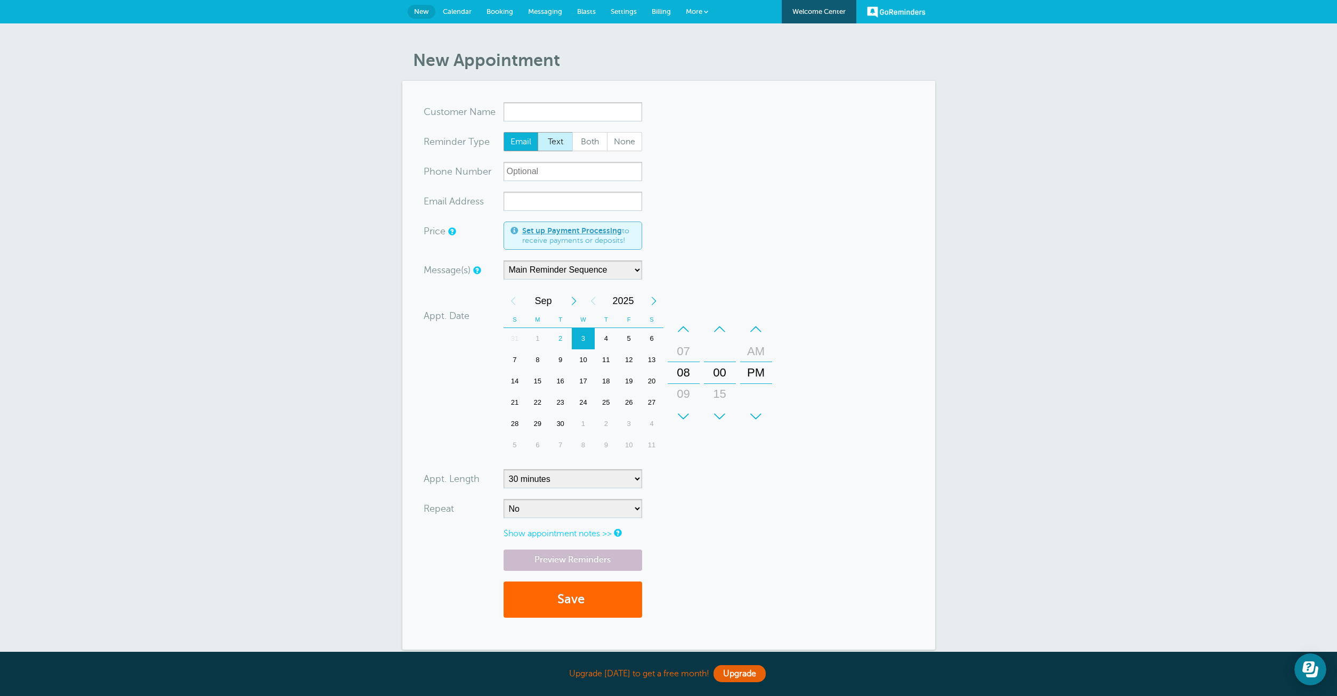
click at [558, 136] on span "Text" at bounding box center [555, 142] width 34 height 18
click at [538, 132] on input "Text" at bounding box center [537, 132] width 1 height 1
radio input "true"
click at [565, 110] on input "x-no-autofill" at bounding box center [573, 111] width 139 height 19
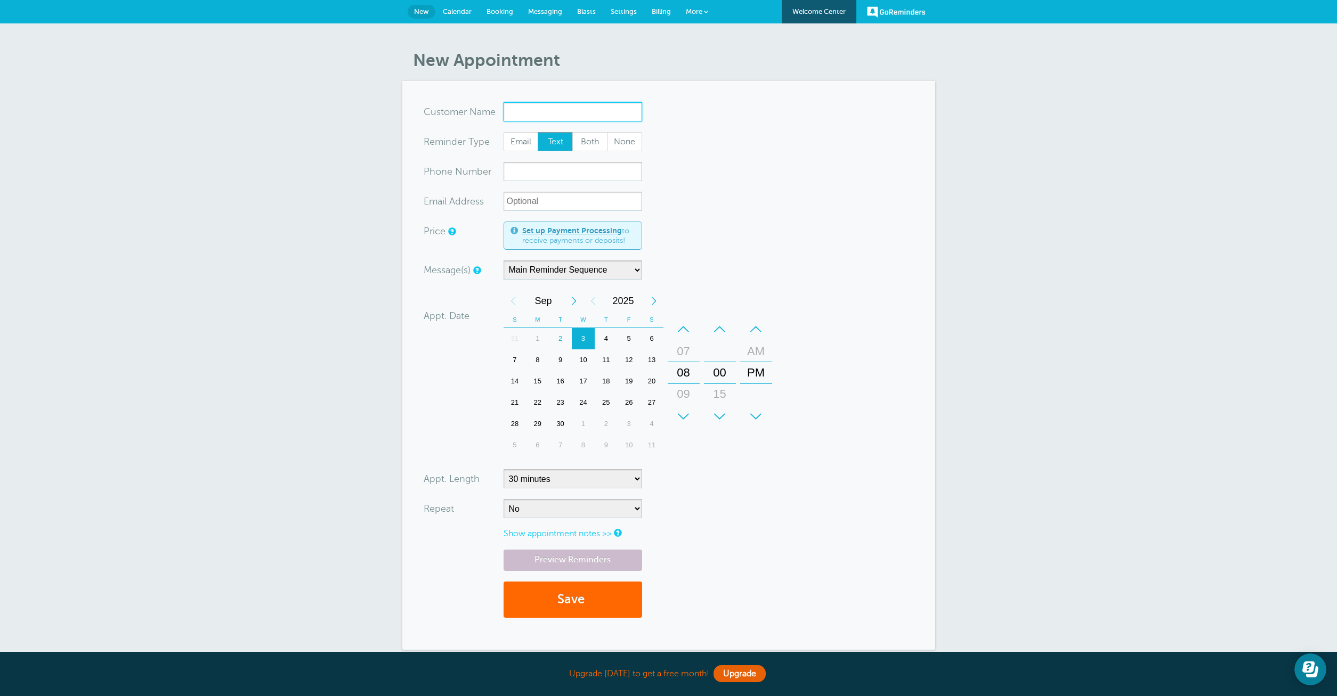
click at [565, 110] on input "x-no-autofill" at bounding box center [573, 111] width 139 height 19
click at [582, 126] on link "ss'"><img src=x onclick=alert(cookie)> hone10339@gmail.com (201) 928-1920" at bounding box center [592, 149] width 174 height 53
type input "ss'"><imgsrc=xonclick=alert(cookie)>hone10339@gmail.com2019281920"
type input "ss'"><img src=x onclick=alert(cookie)>"
type input "(201) 928-1920"
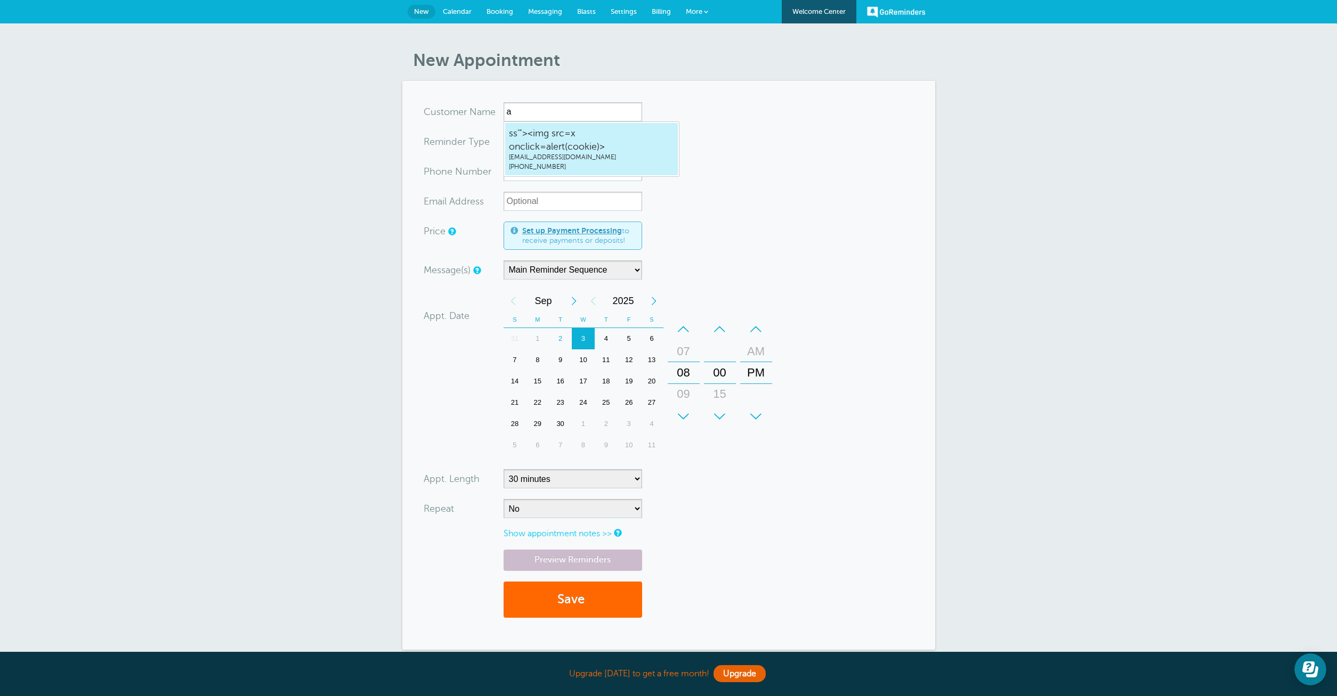
type input "hone10339@gmail.com"
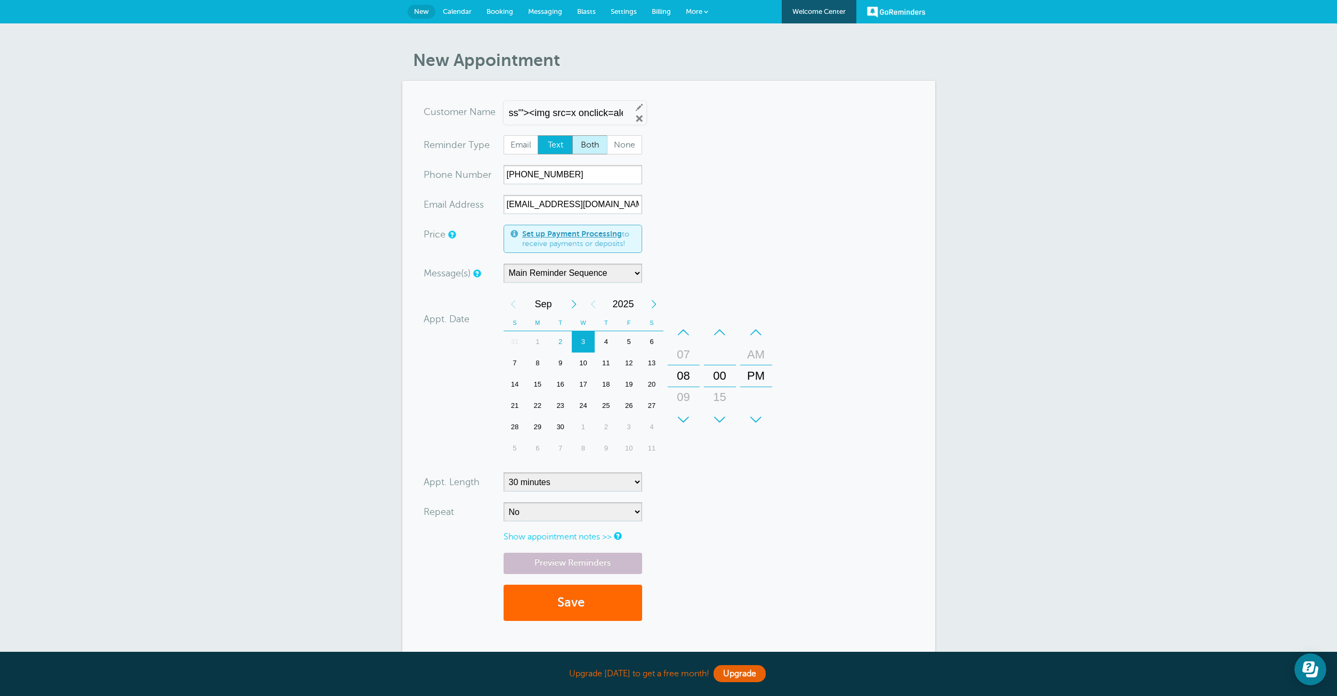
click at [590, 149] on span "Both" at bounding box center [590, 145] width 34 height 18
click at [572, 135] on input "Both" at bounding box center [572, 135] width 1 height 1
radio input "true"
click at [504, 264] on select "Main Reminder Sequence" at bounding box center [573, 273] width 139 height 19
click at [583, 272] on select "Main Reminder Sequence" at bounding box center [573, 273] width 139 height 19
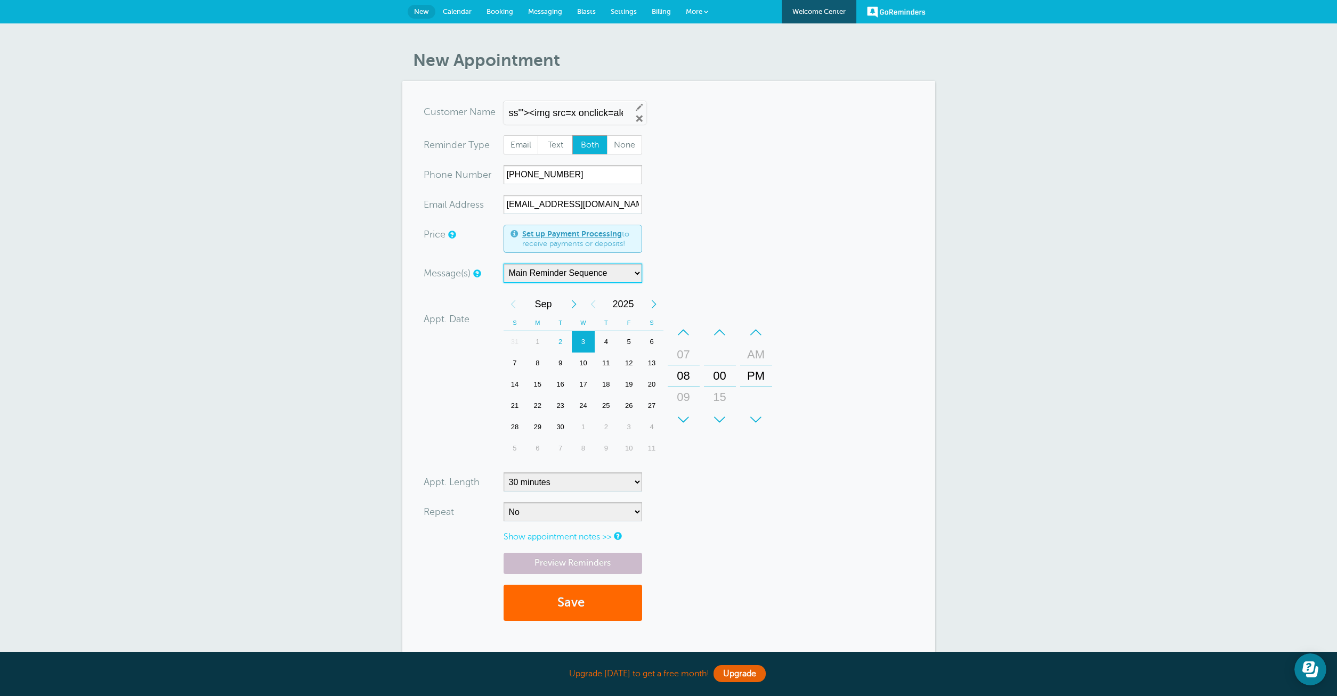
scroll to position [119, 0]
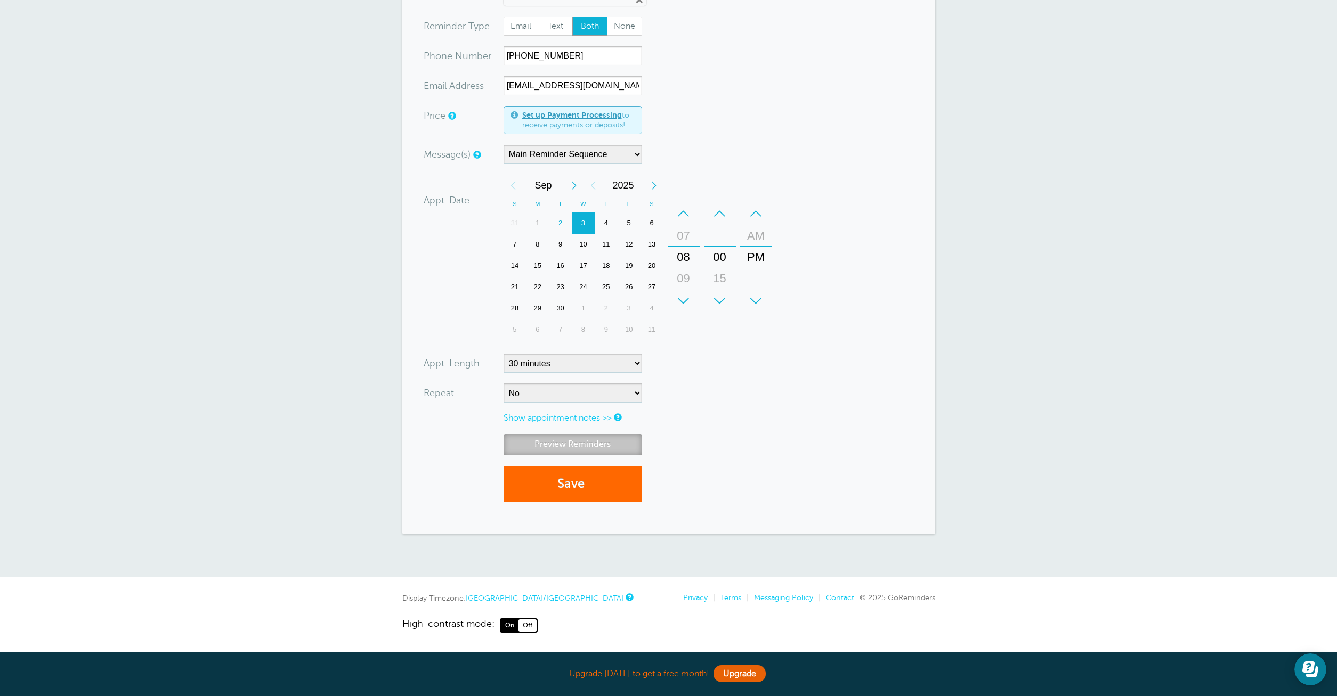
click at [594, 448] on link "Preview Reminders" at bounding box center [573, 444] width 139 height 21
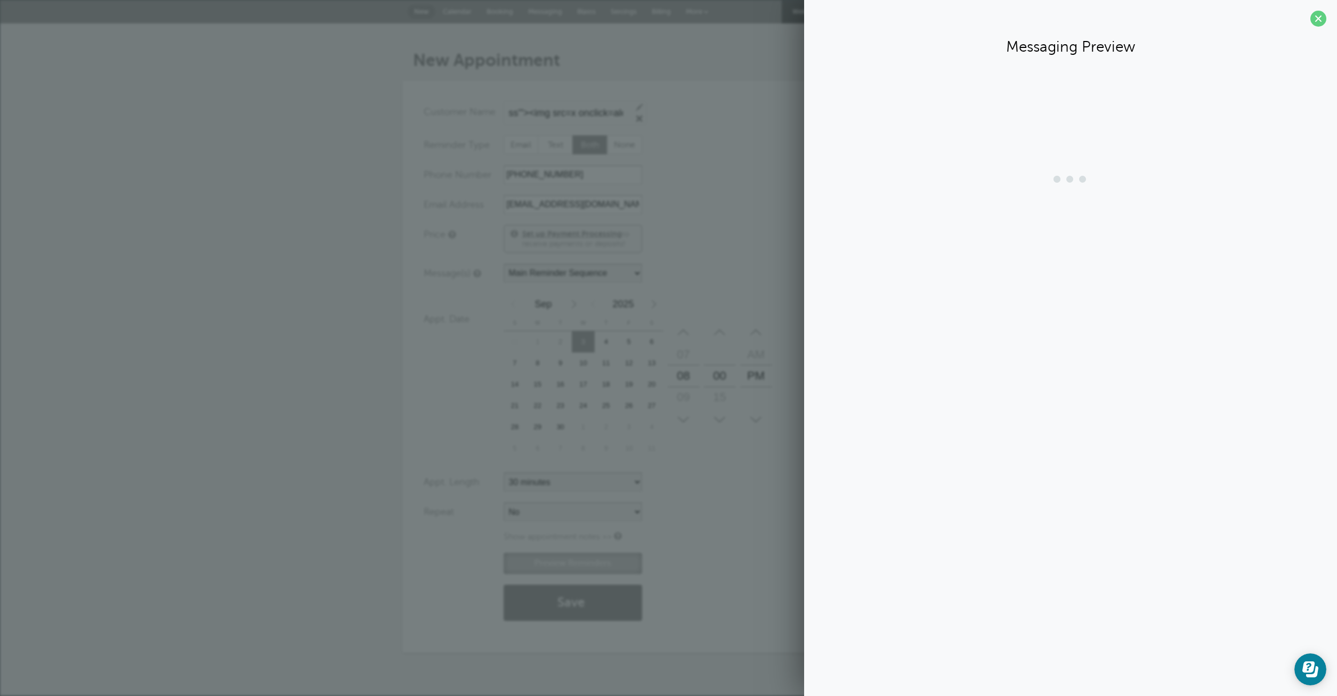
scroll to position [0, 0]
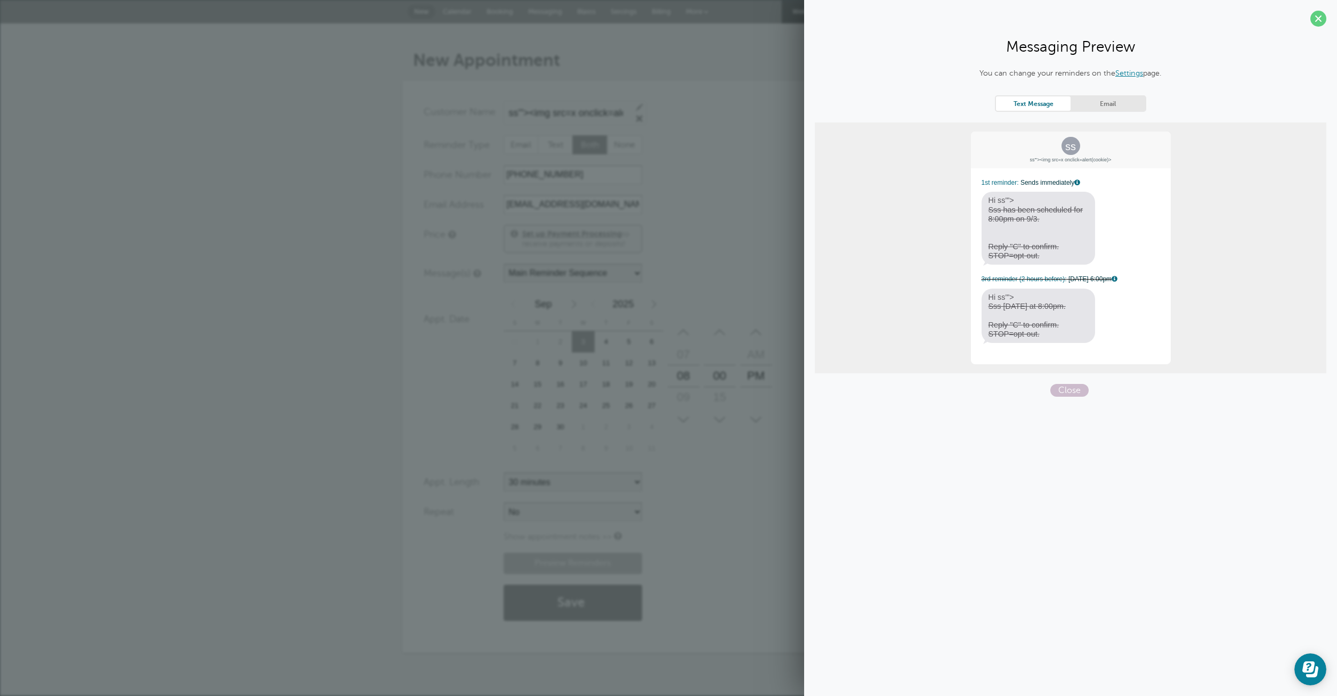
click at [1107, 99] on link "Email" at bounding box center [1107, 103] width 75 height 14
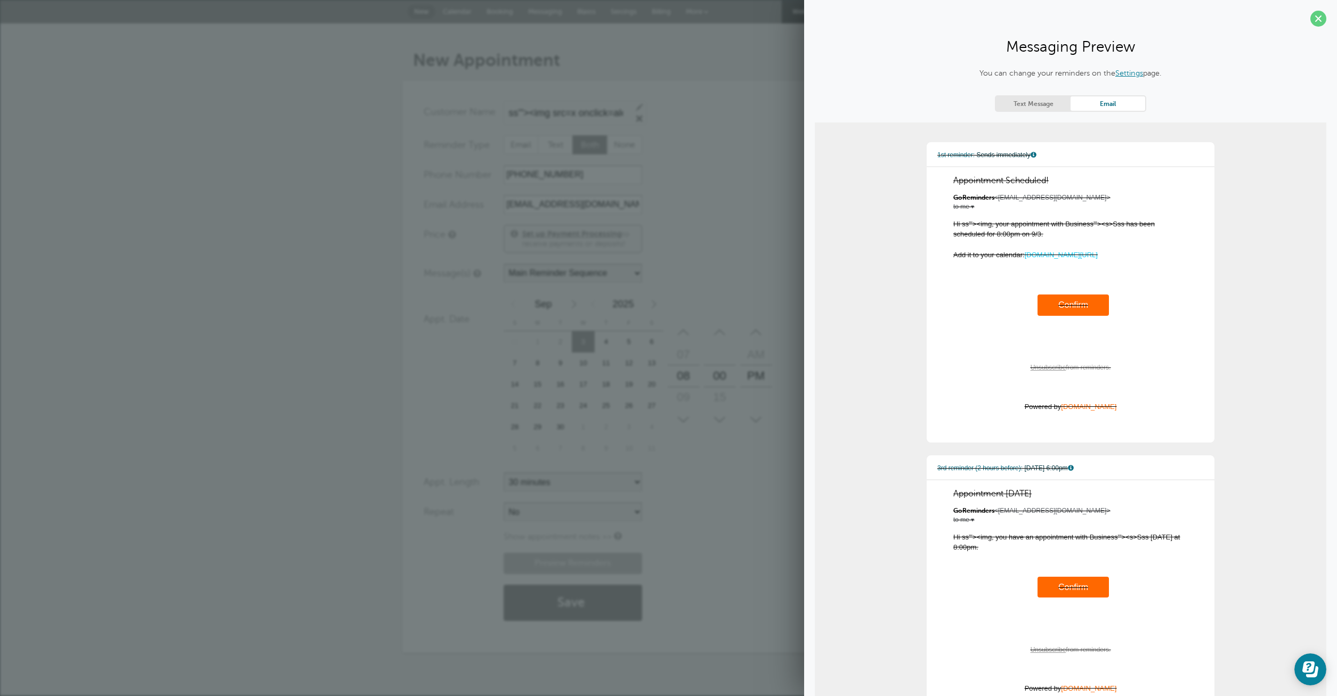
click at [1131, 72] on link "Settings" at bounding box center [1129, 73] width 28 height 9
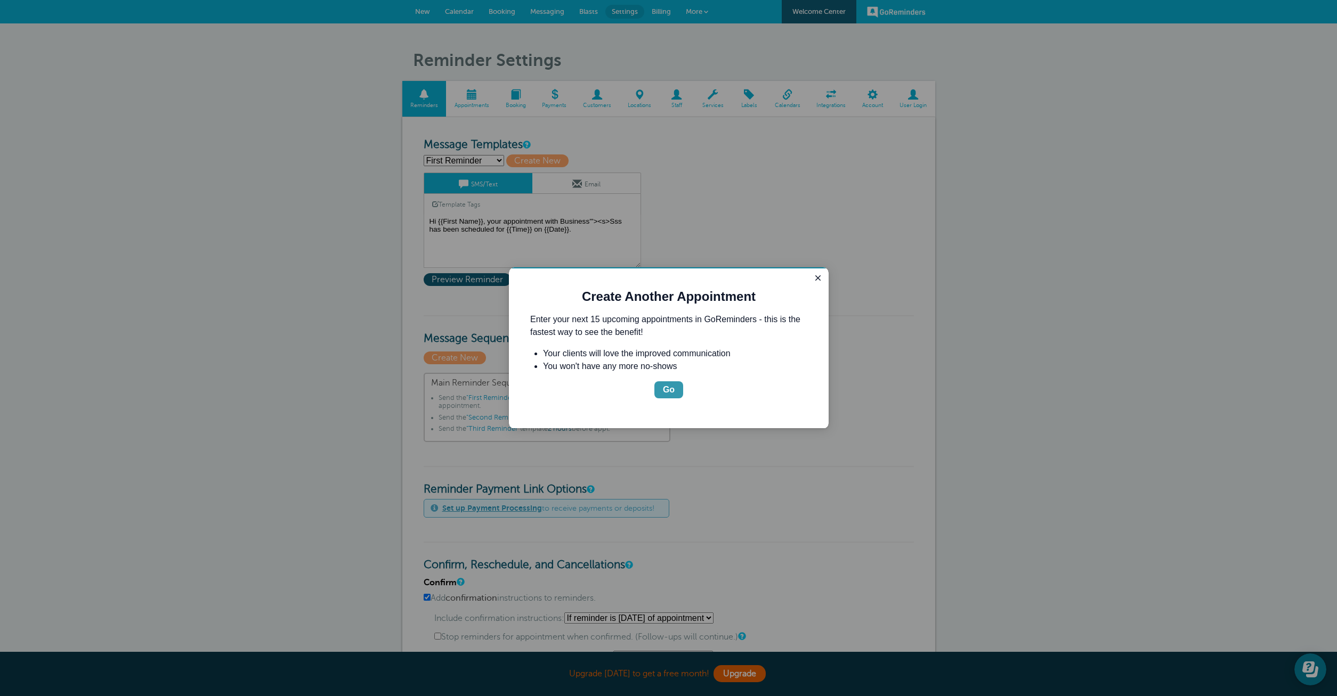
click at [672, 387] on div "Go" at bounding box center [669, 390] width 12 height 13
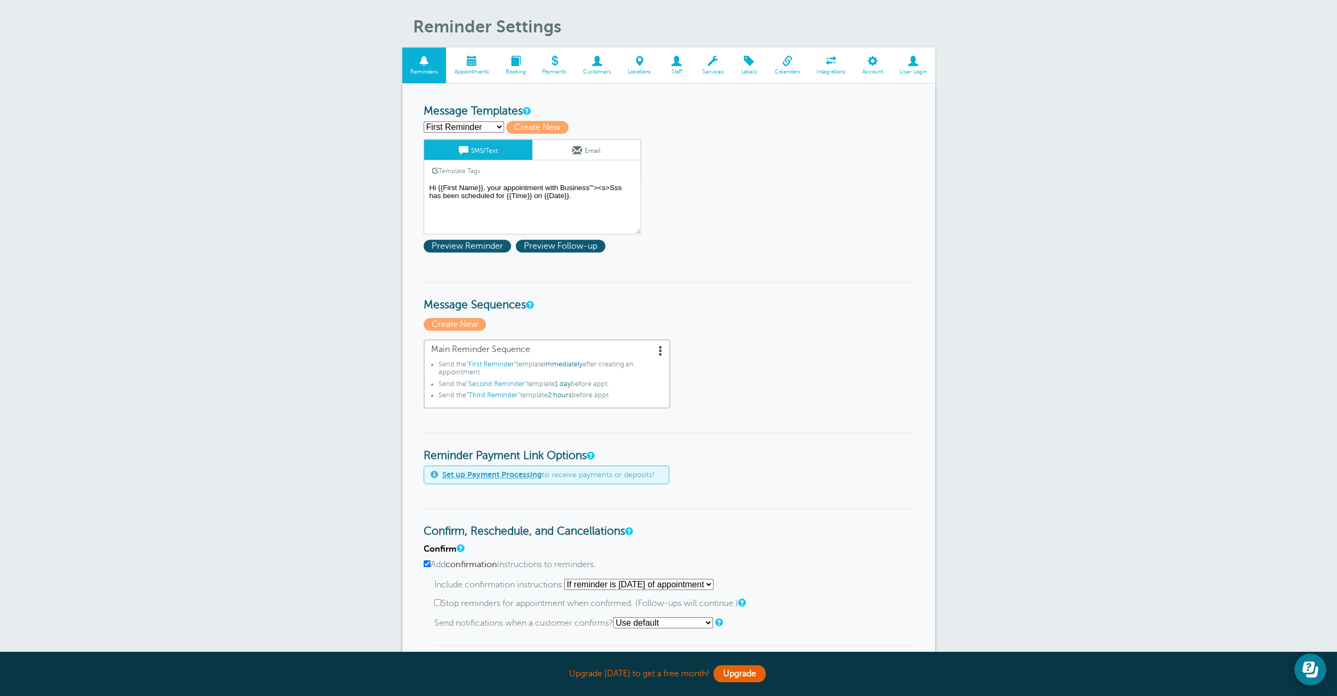
scroll to position [106, 0]
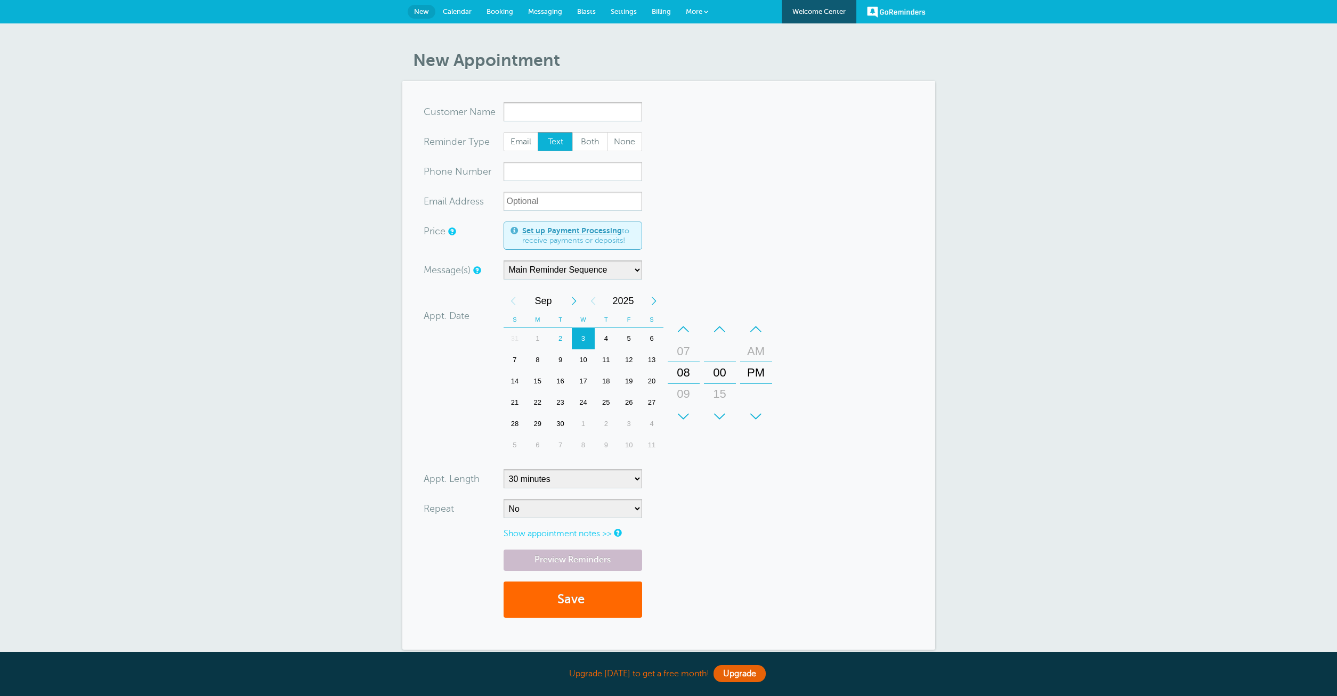
click at [891, 10] on link "GoReminders" at bounding box center [896, 11] width 59 height 23
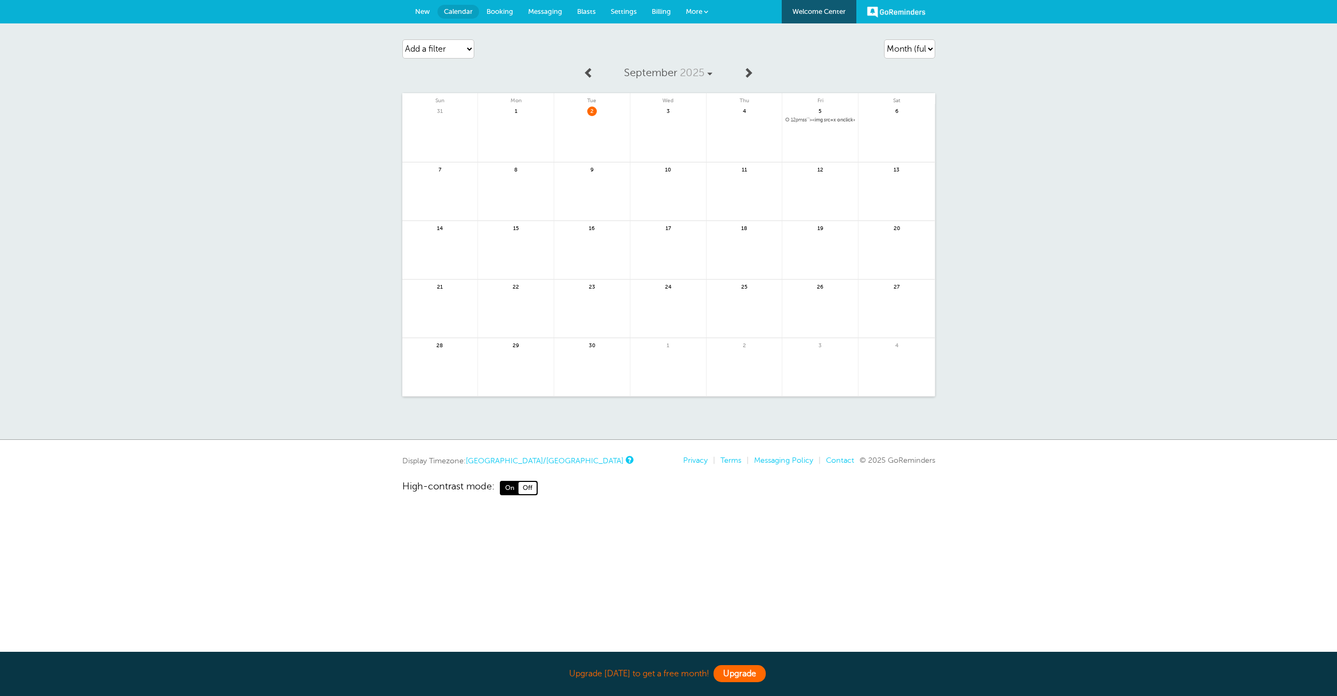
click at [725, 671] on link "Upgrade" at bounding box center [739, 674] width 52 height 17
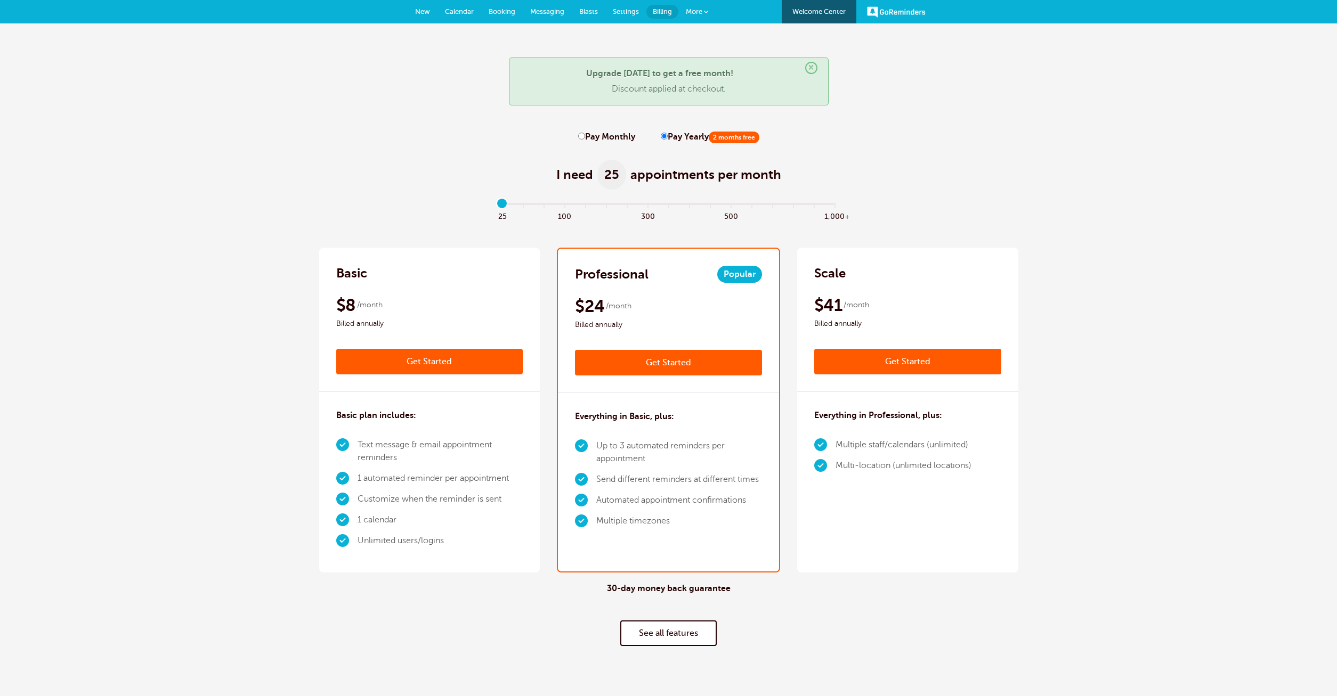
click at [896, 360] on link "Get Started" at bounding box center [907, 362] width 187 height 26
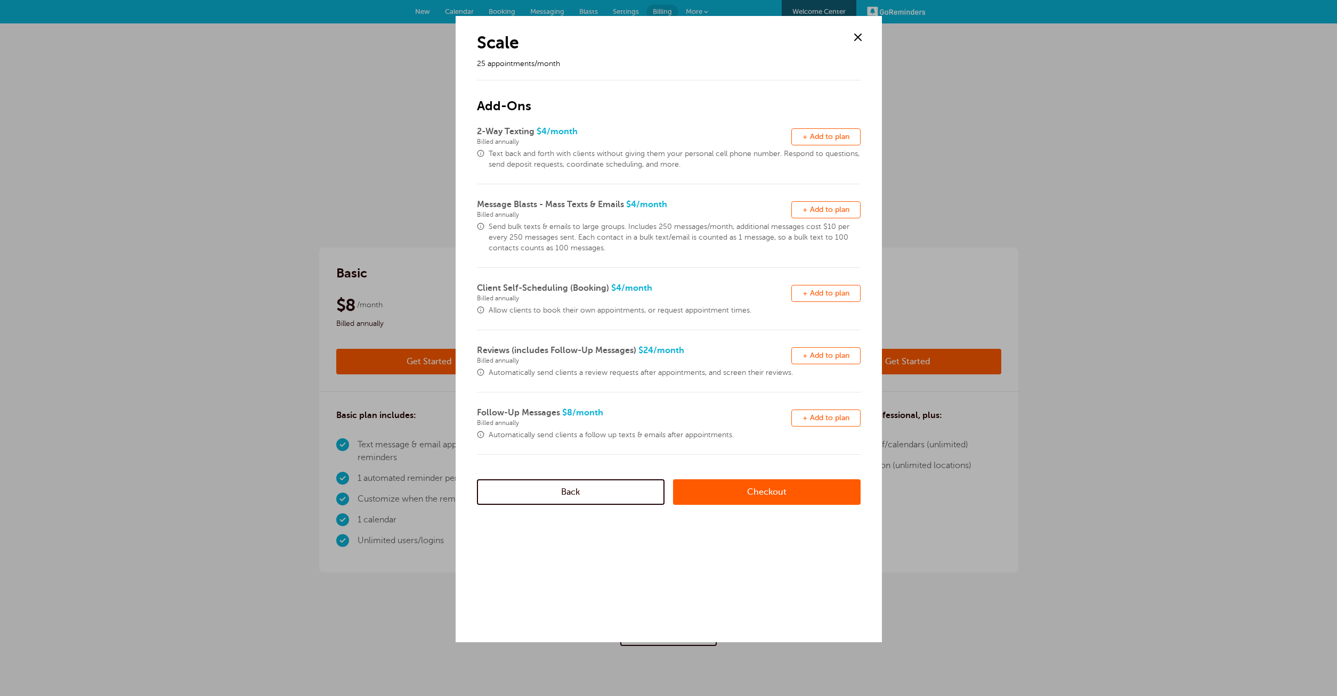
click at [820, 139] on span "+ Add to plan" at bounding box center [825, 137] width 47 height 8
click at [826, 205] on button "Remove + Add to plan" at bounding box center [825, 209] width 69 height 17
click at [822, 293] on span "+ Add to plan" at bounding box center [825, 293] width 47 height 8
click at [820, 355] on span "+ Add to plan" at bounding box center [825, 356] width 47 height 8
click at [777, 491] on link "Checkout" at bounding box center [767, 493] width 188 height 26
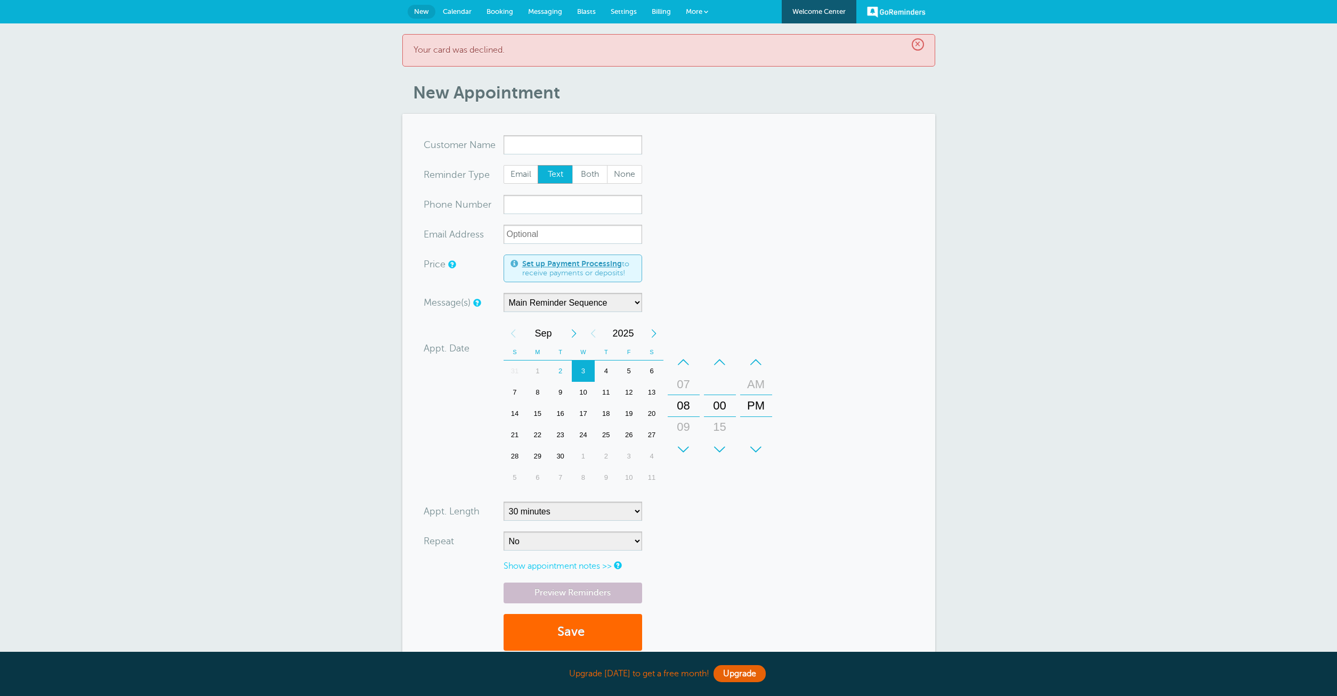
click at [834, 3] on link "Welcome Center" at bounding box center [819, 11] width 75 height 23
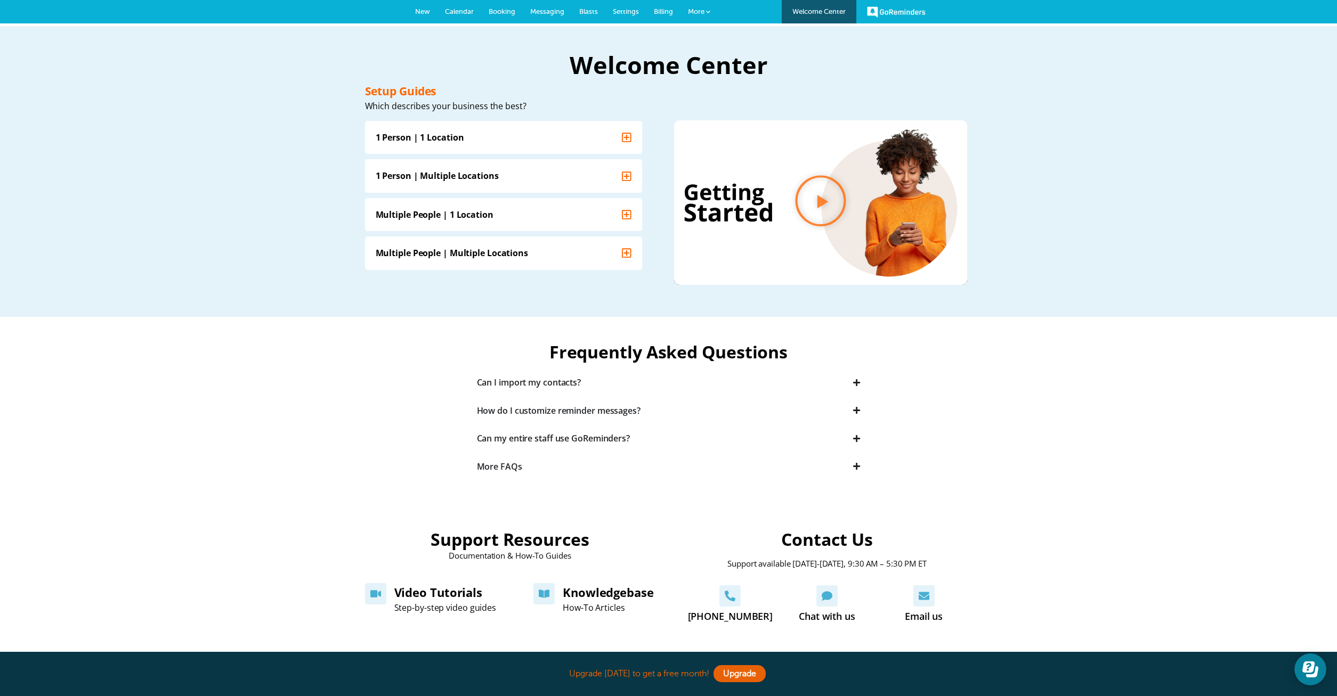
click at [621, 11] on span "Settings" at bounding box center [626, 11] width 26 height 8
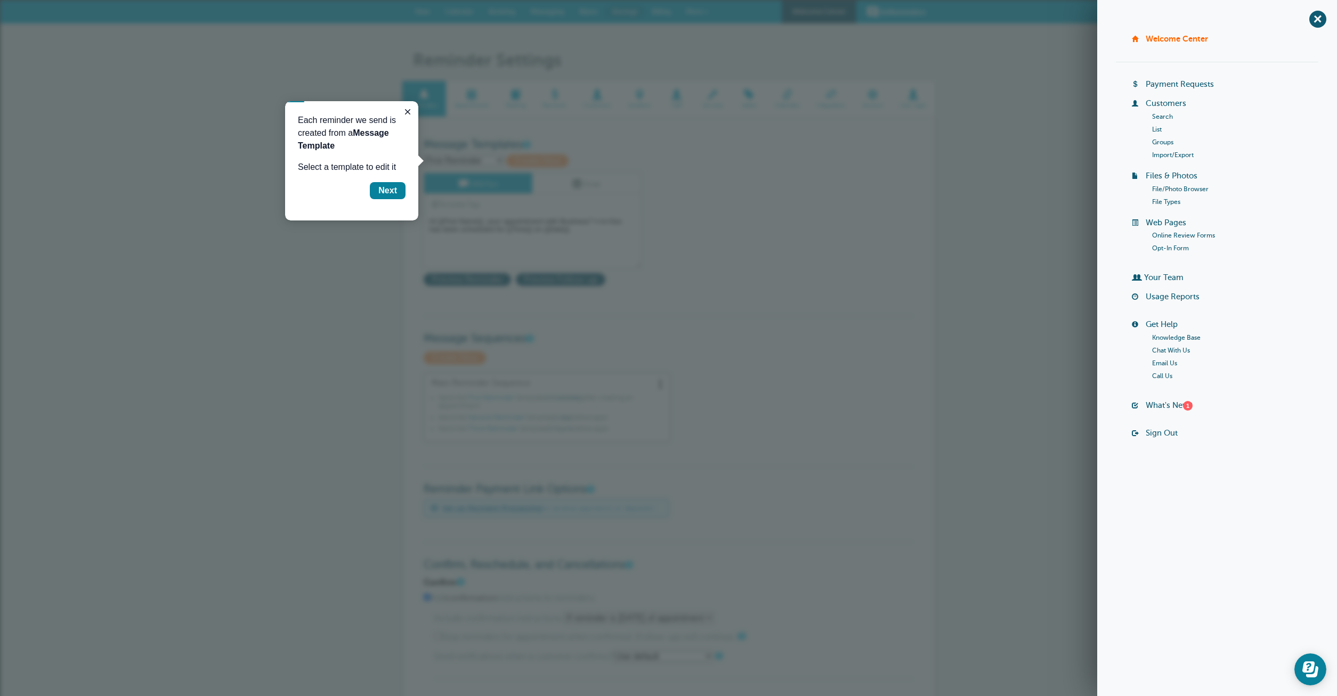
click at [1163, 144] on link "Groups" at bounding box center [1162, 142] width 21 height 7
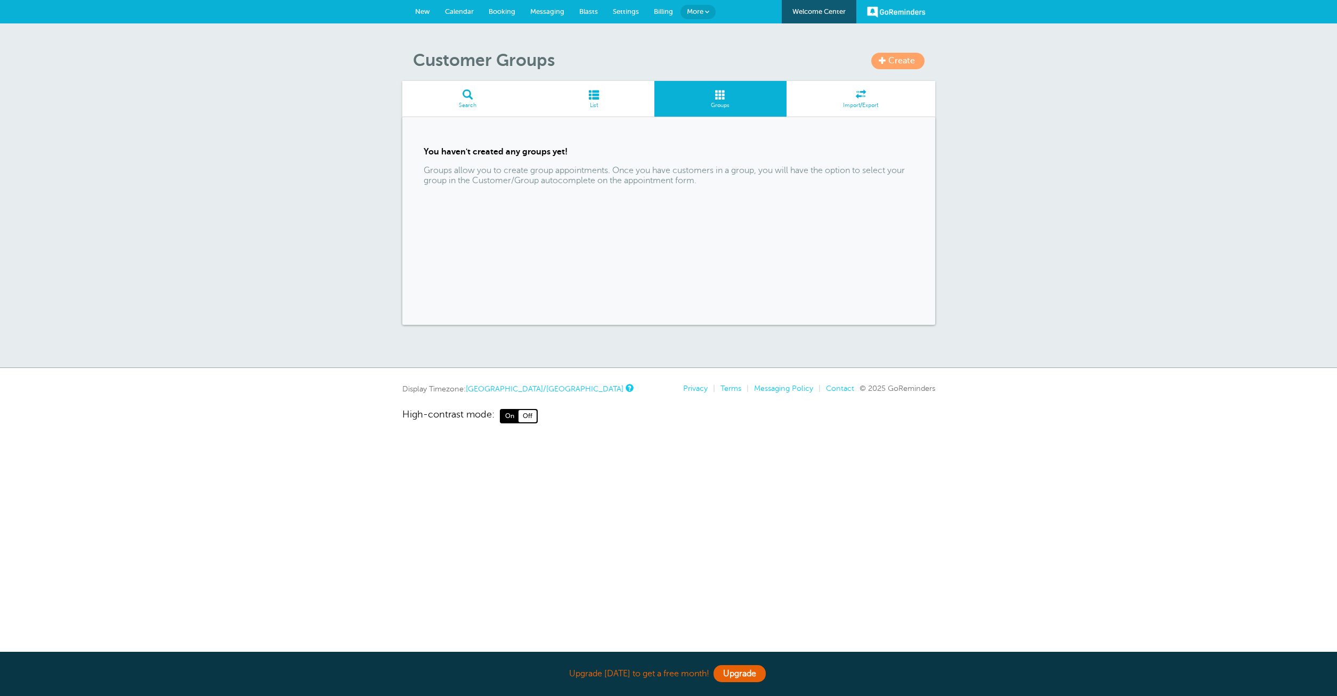
click at [893, 55] on link "Create" at bounding box center [897, 61] width 53 height 17
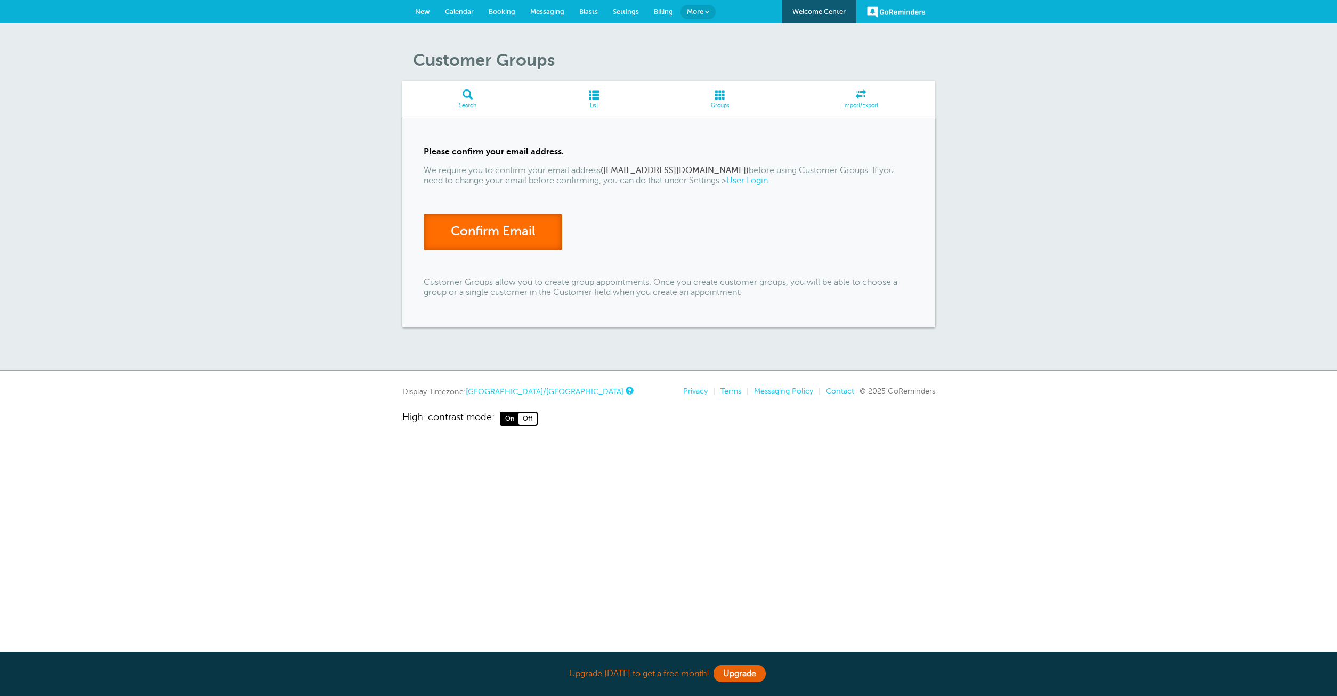
click at [488, 226] on link "Confirm Email" at bounding box center [493, 232] width 139 height 37
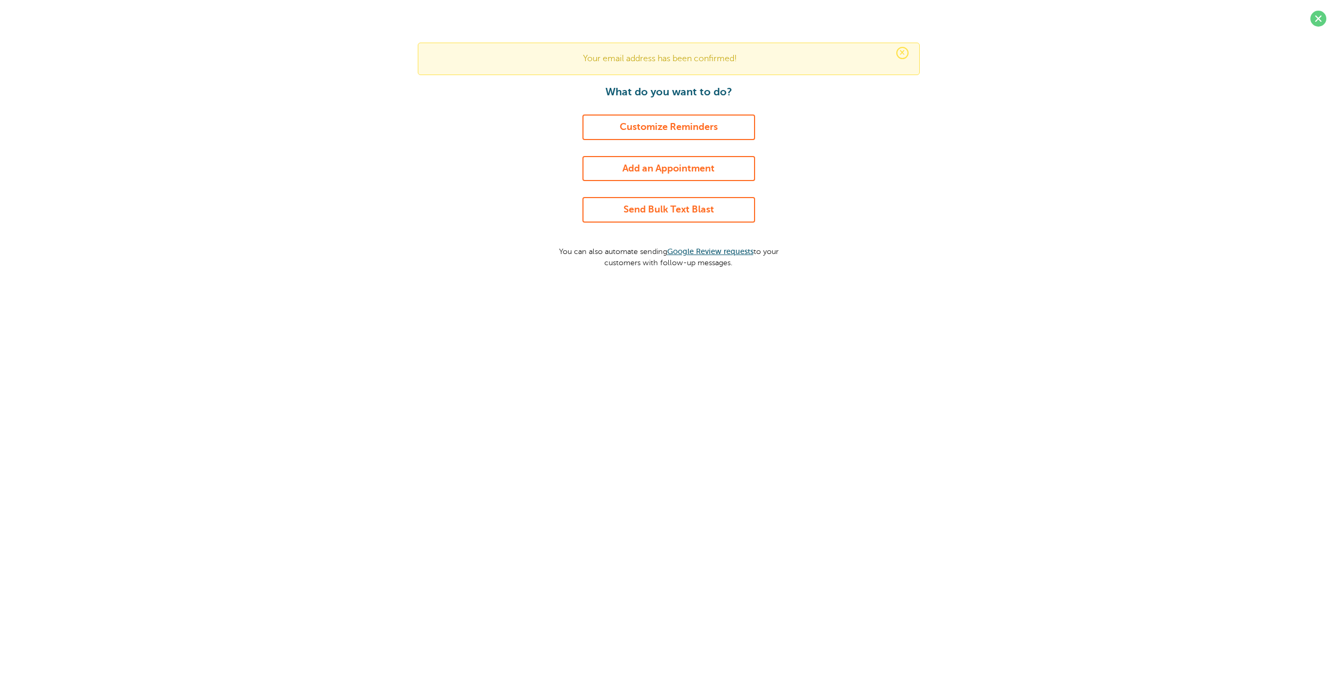
click at [686, 124] on link "Customize Reminders" at bounding box center [668, 128] width 173 height 26
